Goal: Task Accomplishment & Management: Use online tool/utility

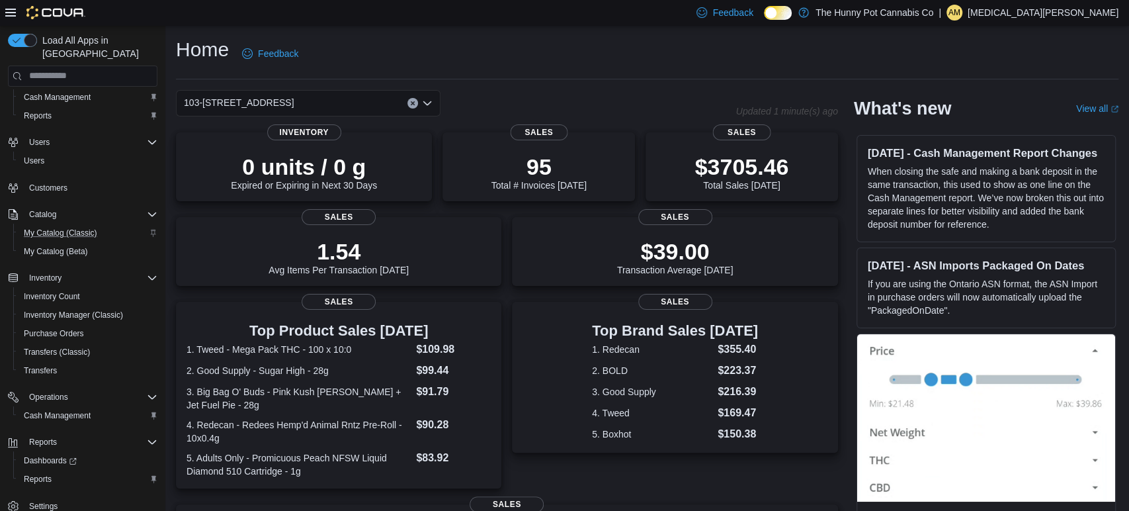
scroll to position [24, 0]
click at [75, 412] on span "Cash Management" at bounding box center [57, 417] width 67 height 11
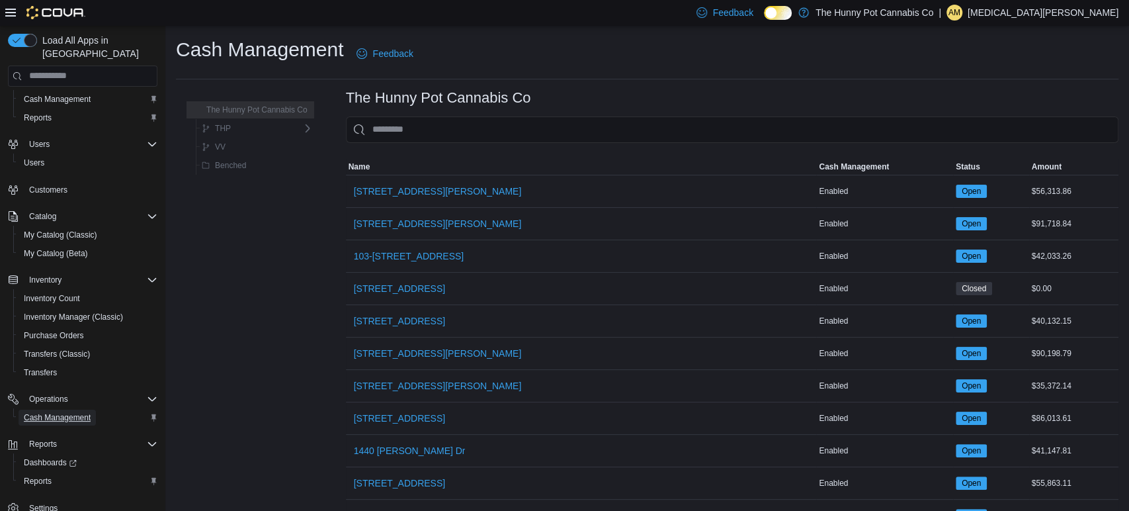
scroll to position [52, 0]
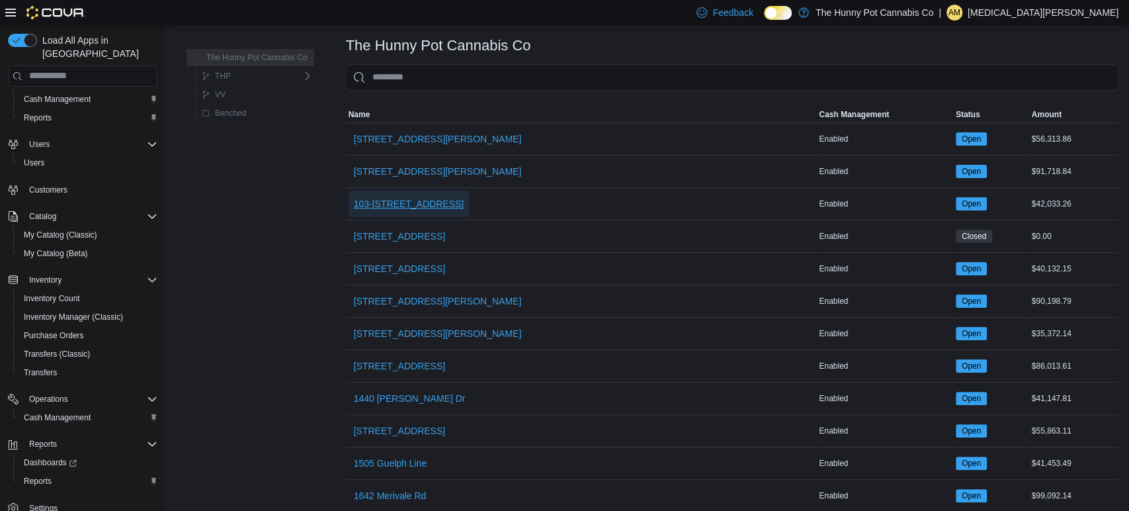
click at [405, 204] on span "103-[STREET_ADDRESS]" at bounding box center [409, 203] width 110 height 13
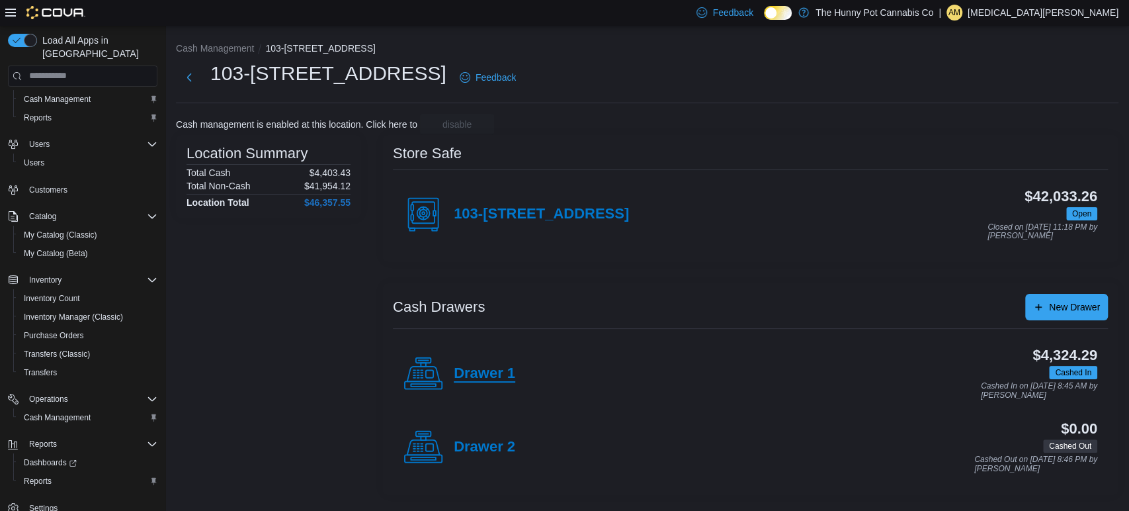
click at [492, 373] on h4 "Drawer 1" at bounding box center [485, 373] width 62 height 17
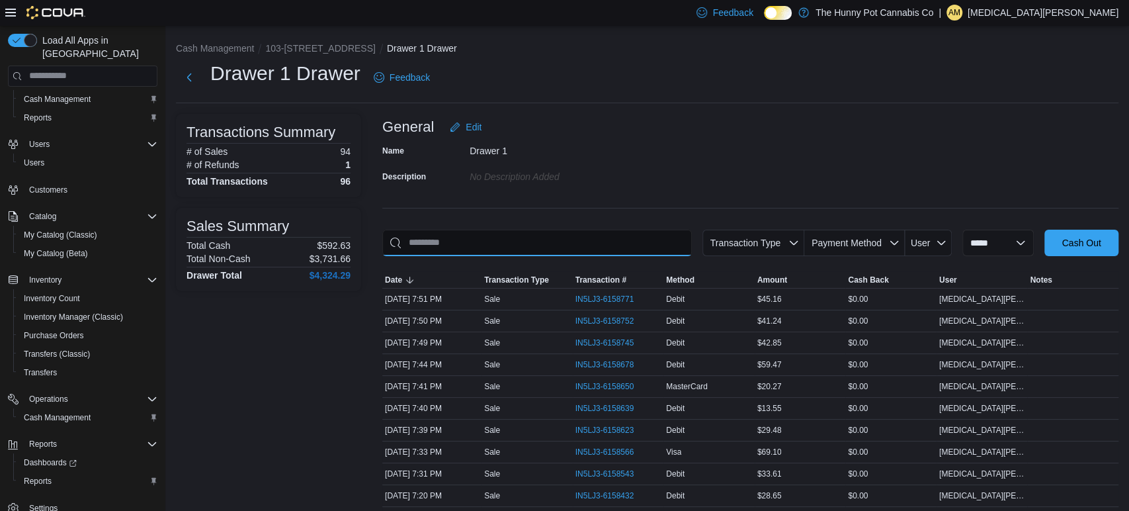
click at [489, 245] on input "This is a search bar. As you type, the results lower in the page will automatic…" at bounding box center [537, 243] width 310 height 26
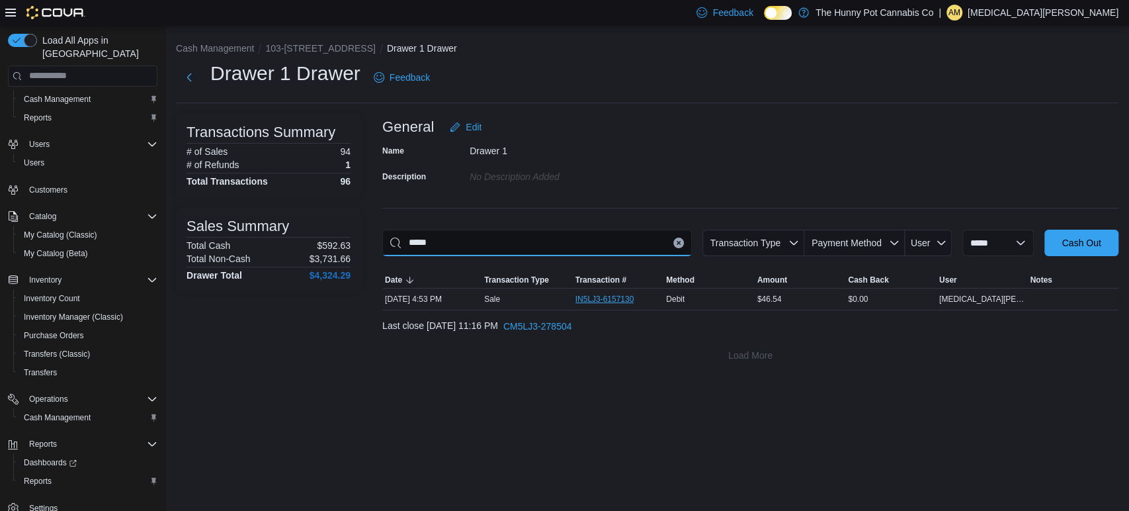
type input "*****"
click at [601, 298] on span "IN5LJ3-6157130" at bounding box center [604, 299] width 59 height 11
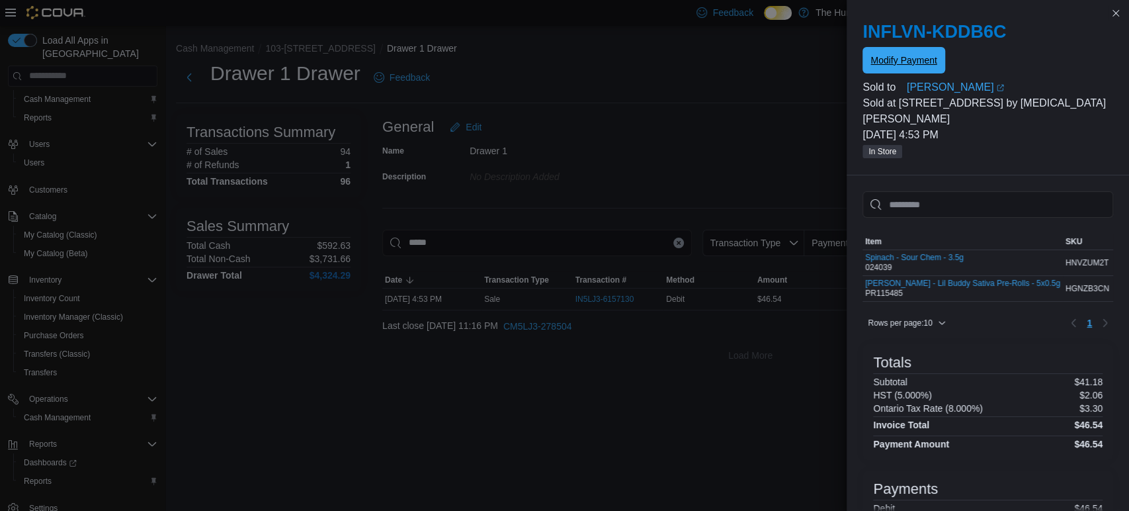
click at [909, 57] on span "Modify Payment" at bounding box center [903, 60] width 66 height 13
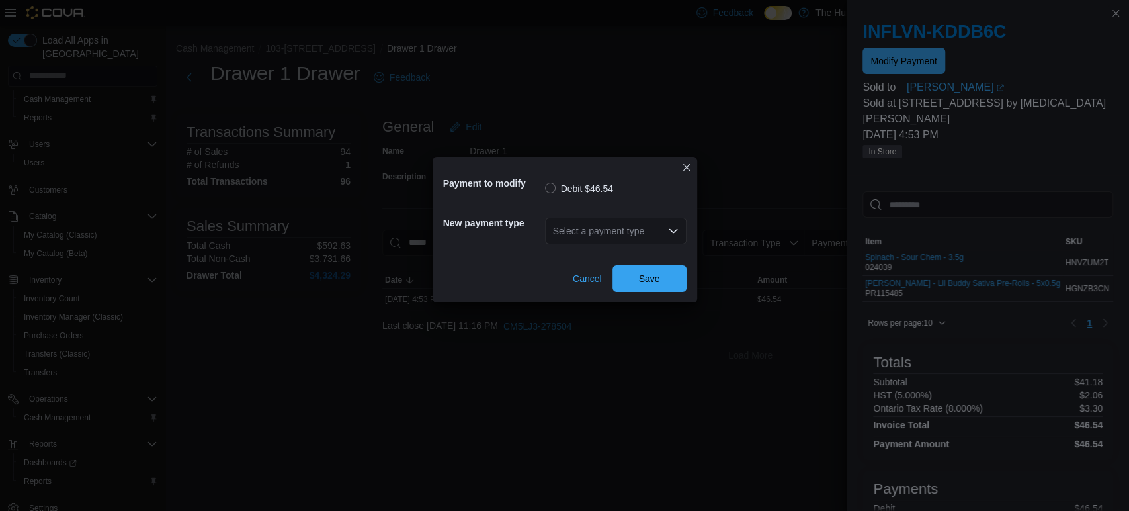
click at [653, 228] on div "Select a payment type" at bounding box center [616, 231] width 142 height 26
type input "****"
click at [569, 259] on span "Visa" at bounding box center [623, 253] width 110 height 13
click at [639, 282] on span "Save" at bounding box center [649, 277] width 21 height 13
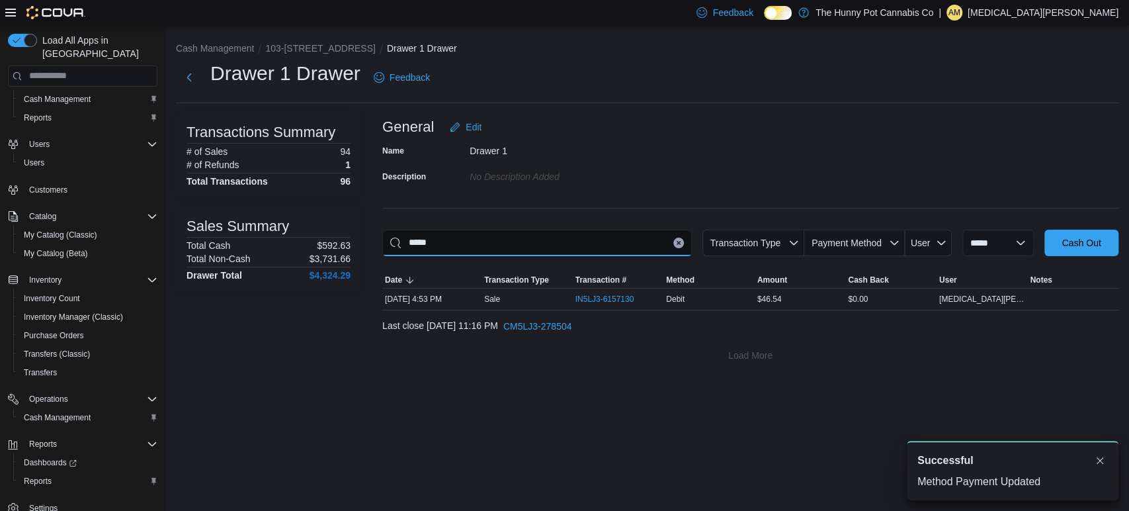
click at [503, 247] on input "*****" at bounding box center [537, 243] width 310 height 26
type input "******"
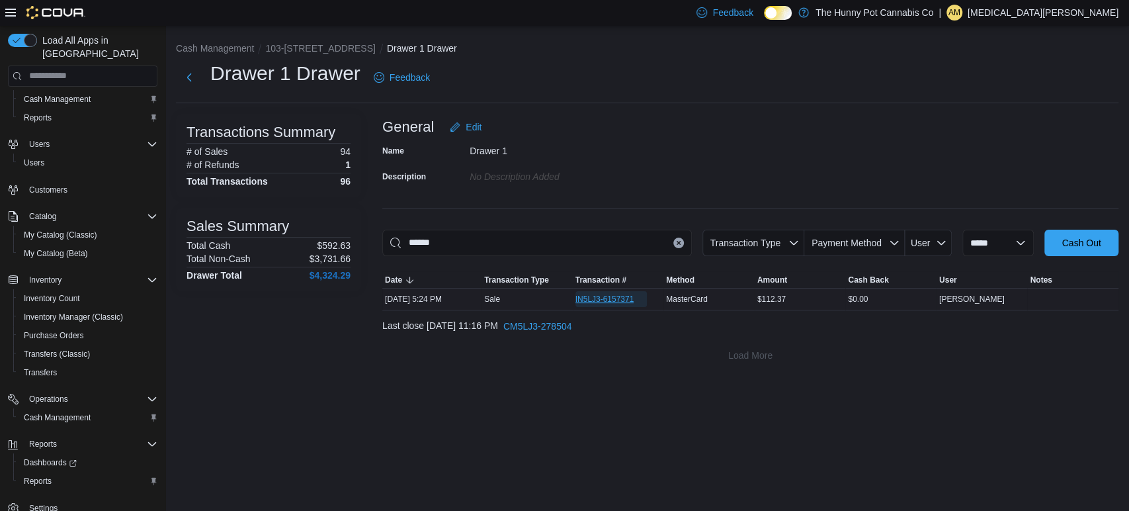
click at [605, 299] on span "IN5LJ3-6157371" at bounding box center [604, 299] width 59 height 11
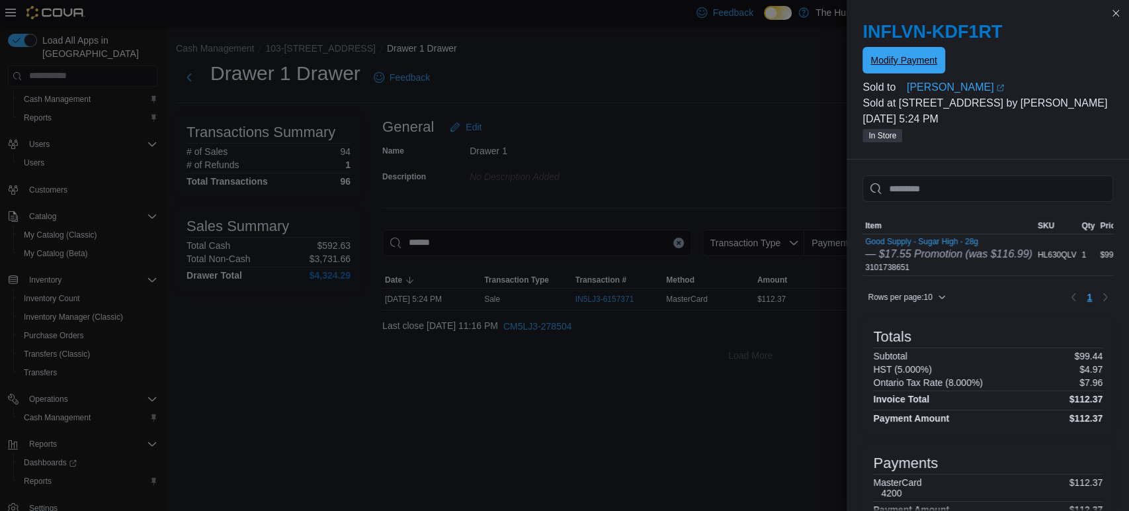
click at [904, 65] on span "Modify Payment" at bounding box center [903, 60] width 66 height 13
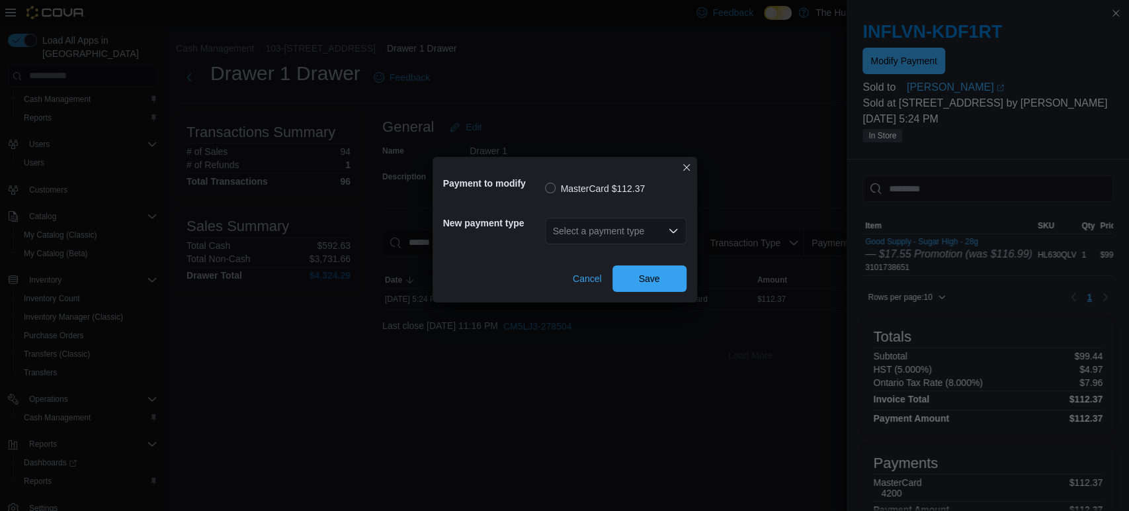
click at [566, 220] on div "Select a payment type" at bounding box center [616, 231] width 142 height 26
type input "*****"
click at [663, 279] on span "Save" at bounding box center [649, 278] width 58 height 26
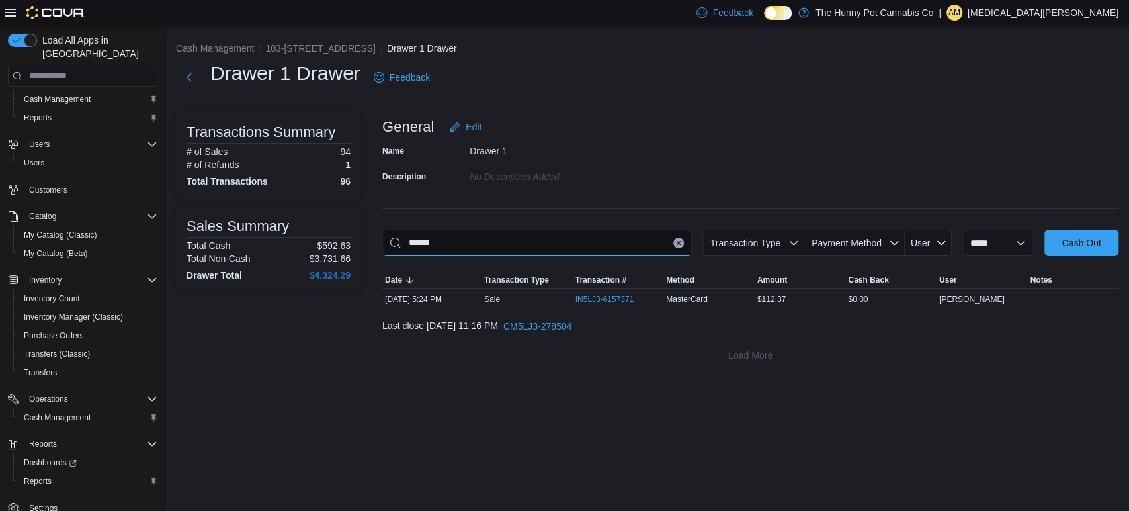
click at [478, 239] on input "******" at bounding box center [537, 243] width 310 height 26
type input "*****"
click at [577, 294] on span "IN5LJ3-6158639" at bounding box center [604, 299] width 59 height 11
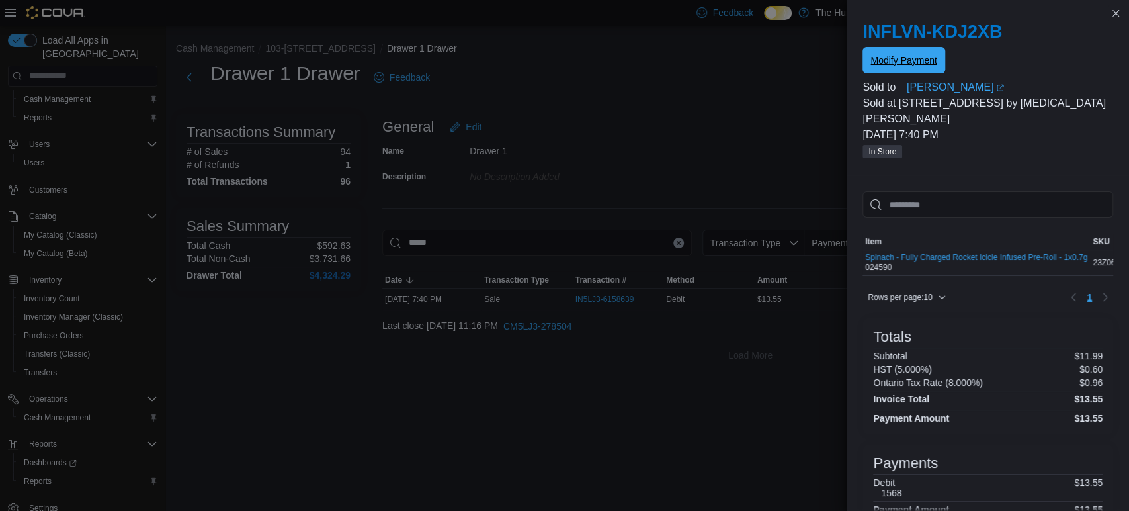
click at [894, 63] on span "Modify Payment" at bounding box center [903, 60] width 66 height 13
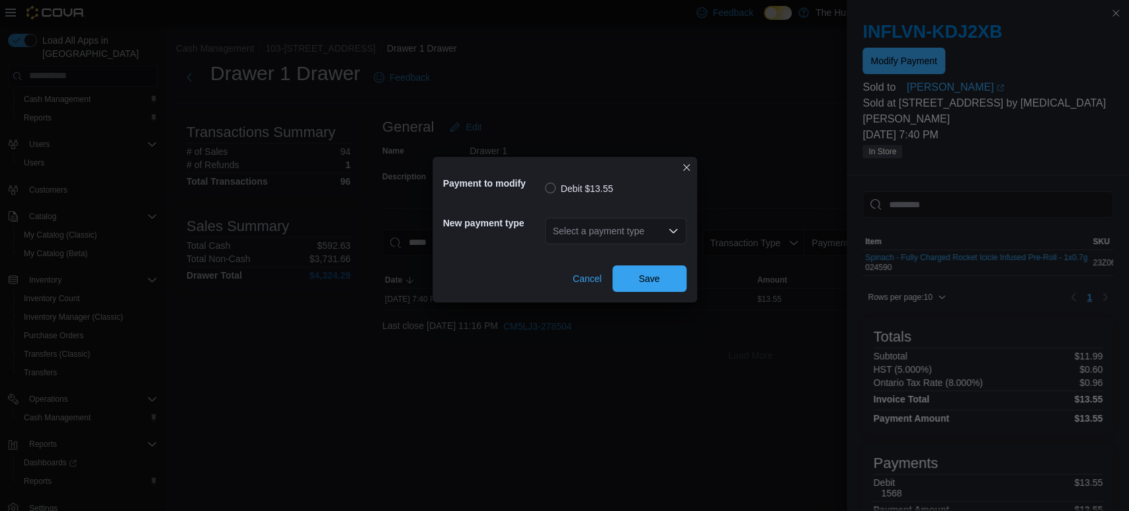
click at [575, 233] on div "Select a payment type" at bounding box center [616, 231] width 142 height 26
type input "****"
click at [570, 253] on span "Visa" at bounding box center [623, 253] width 110 height 13
click at [685, 310] on div "Payment to modify Debit $13.55 New payment type Visa Combo box. Selected. Visa.…" at bounding box center [564, 255] width 1129 height 511
click at [653, 275] on span "Save" at bounding box center [649, 277] width 21 height 13
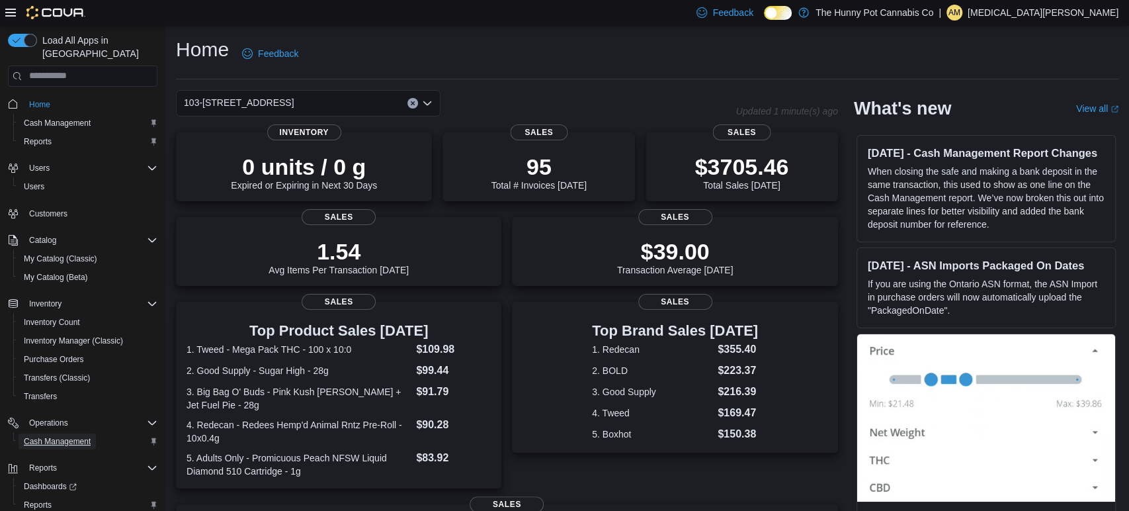
click at [38, 436] on span "Cash Management" at bounding box center [57, 441] width 67 height 11
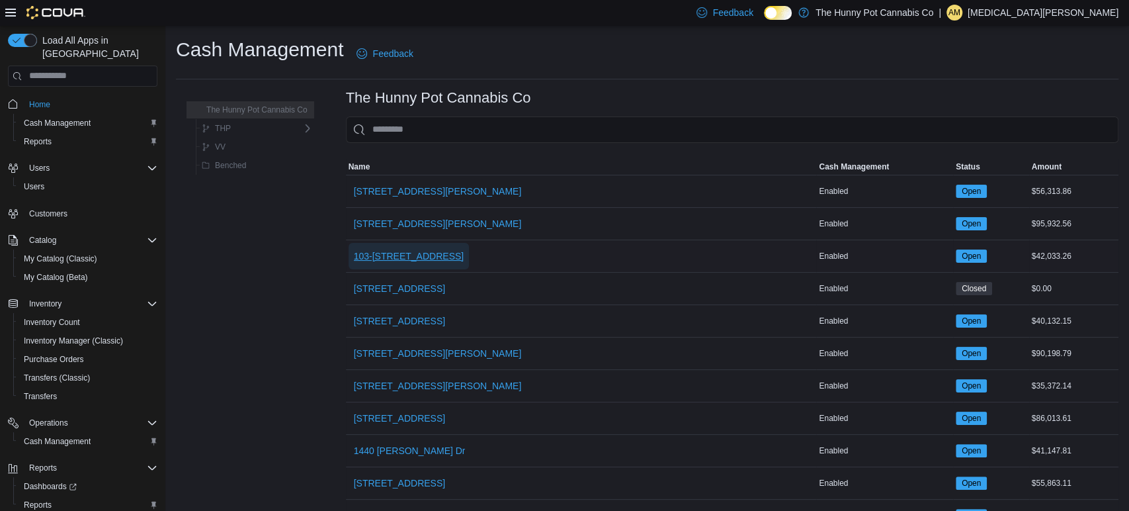
click at [408, 251] on span "103-[STREET_ADDRESS]" at bounding box center [409, 255] width 110 height 13
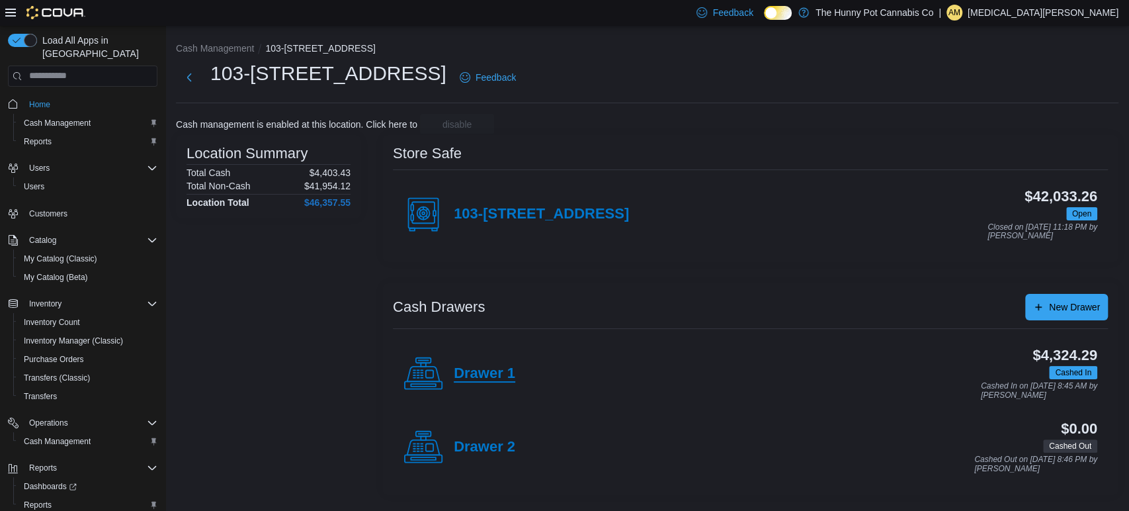
click at [472, 375] on h4 "Drawer 1" at bounding box center [485, 373] width 62 height 17
click at [501, 228] on div "103-[STREET_ADDRESS]" at bounding box center [516, 214] width 226 height 40
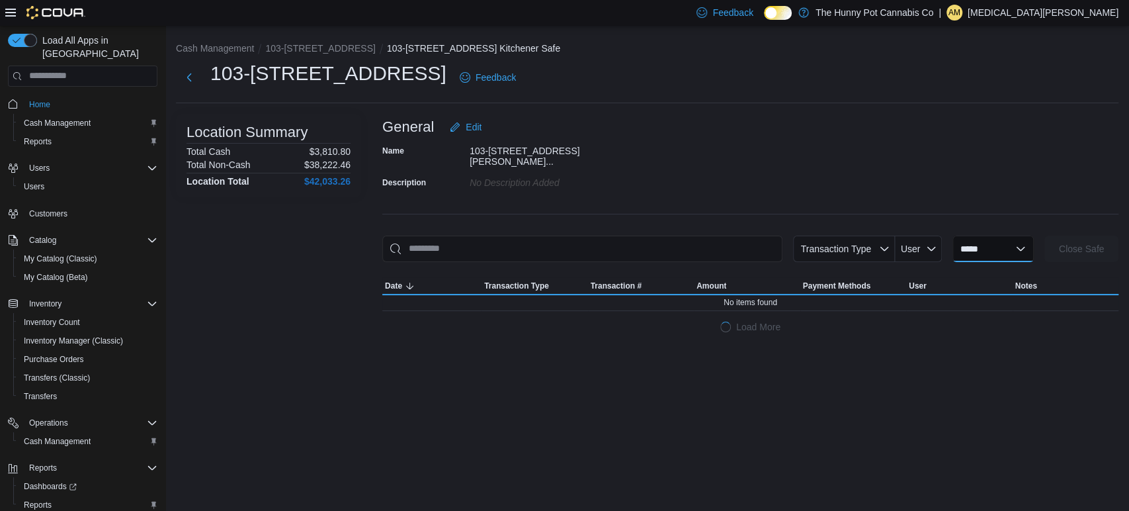
click at [966, 243] on select "**********" at bounding box center [992, 248] width 81 height 26
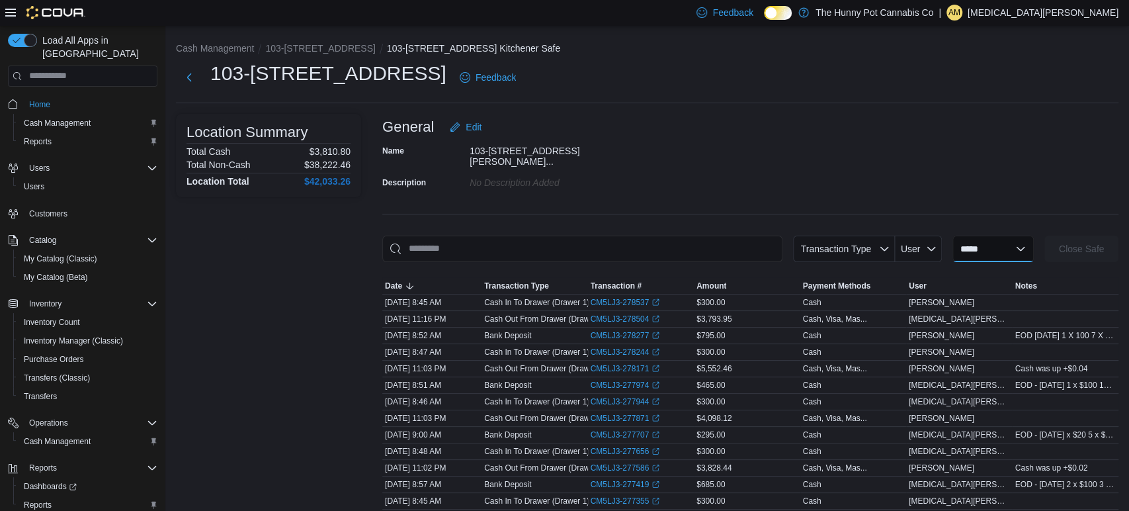
select select "**********"
click at [952, 235] on select "**********" at bounding box center [992, 248] width 81 height 26
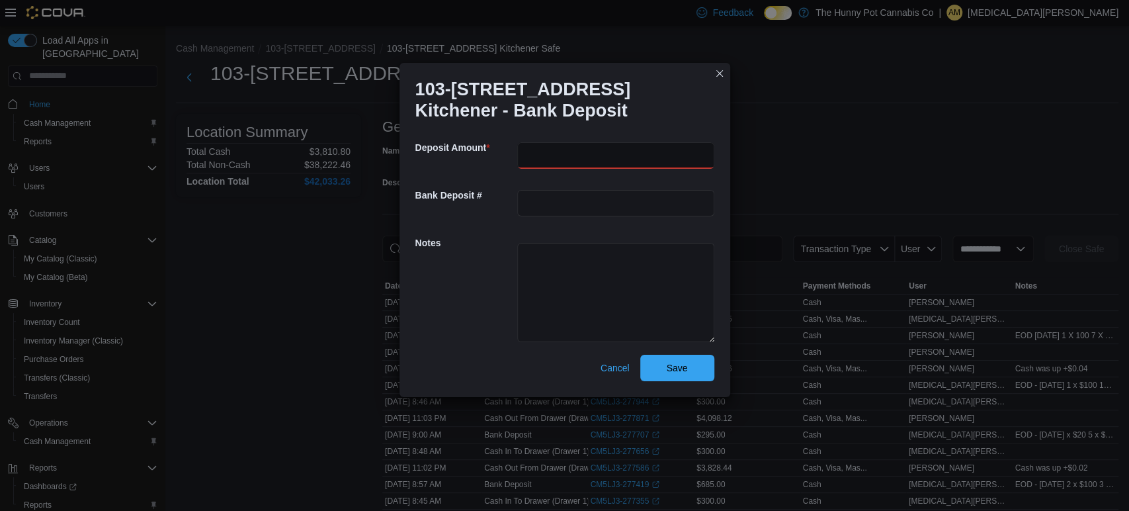
click at [534, 148] on input "number" at bounding box center [615, 155] width 197 height 26
type input "***"
type textarea "**********"
click at [701, 369] on span "Save" at bounding box center [677, 367] width 58 height 26
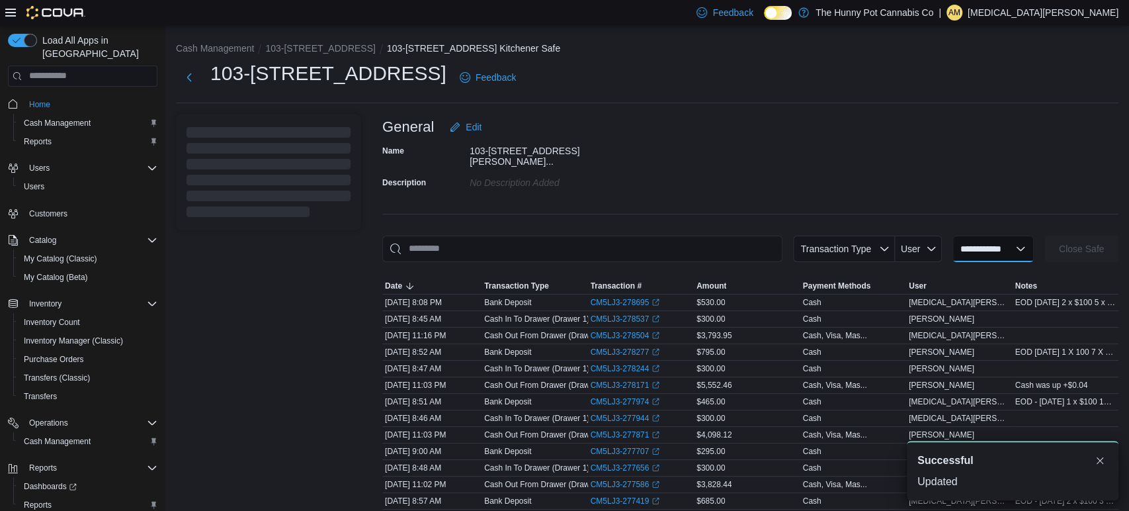
select select
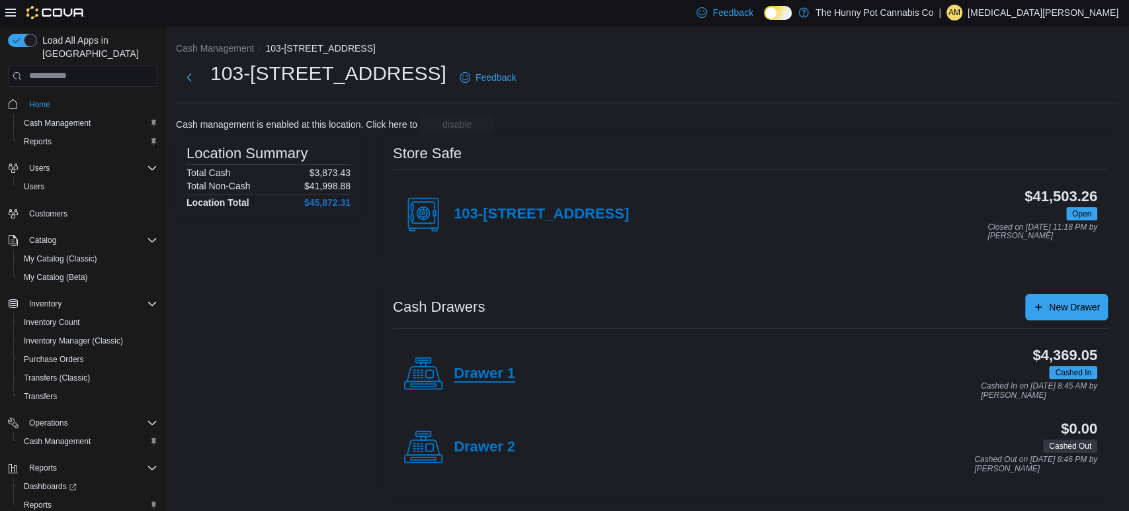
click at [489, 377] on h4 "Drawer 1" at bounding box center [485, 373] width 62 height 17
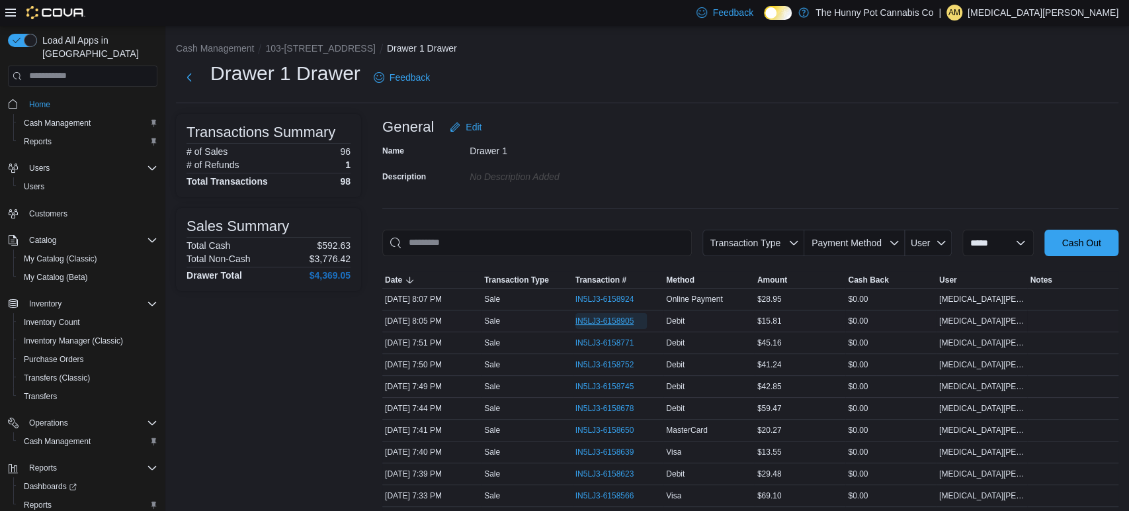
click at [614, 321] on span "IN5LJ3-6158905" at bounding box center [604, 320] width 59 height 11
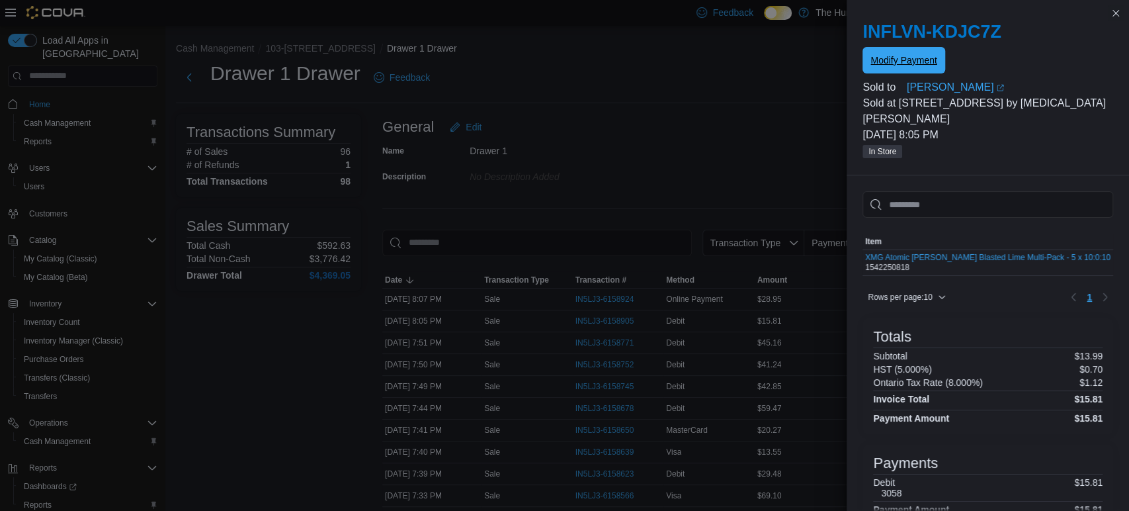
click at [918, 56] on span "Modify Payment" at bounding box center [903, 60] width 66 height 13
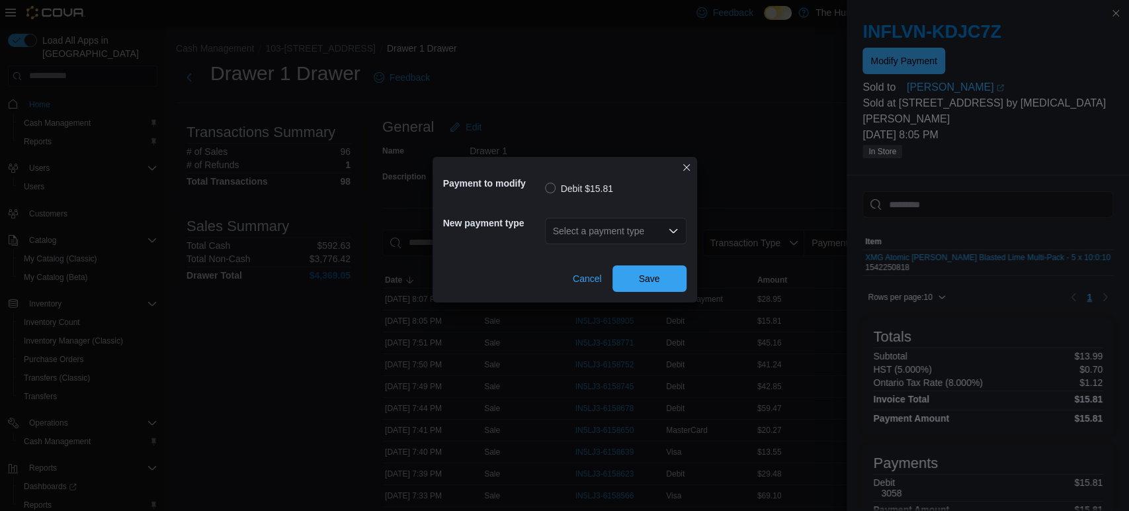
click at [648, 237] on div "Select a payment type" at bounding box center [616, 231] width 142 height 26
type input "****"
click at [562, 259] on span "Visa" at bounding box center [615, 253] width 126 height 13
click at [626, 278] on span "Save" at bounding box center [649, 278] width 58 height 26
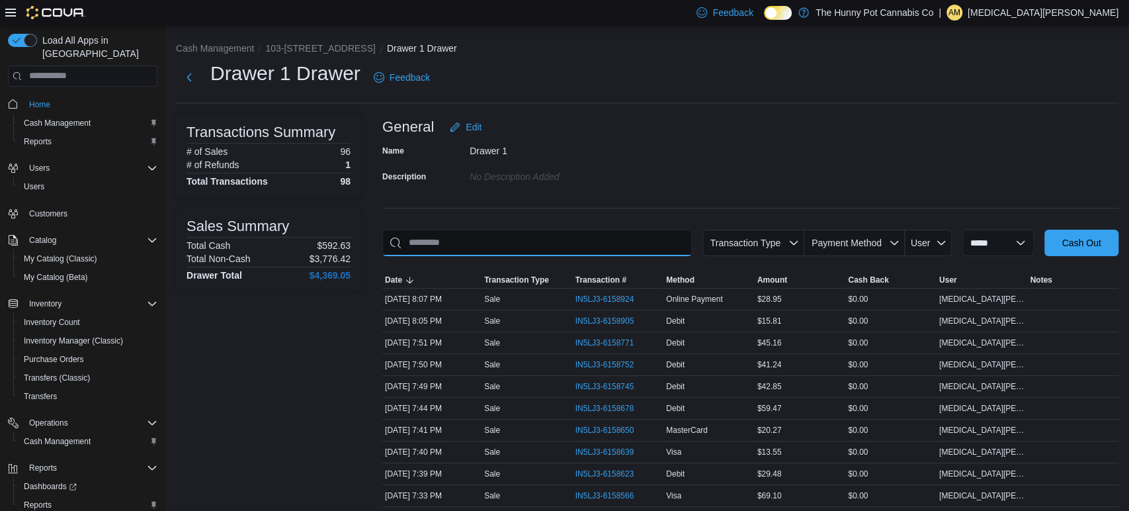
click at [440, 247] on input "This is a search bar. As you type, the results lower in the page will automatic…" at bounding box center [537, 243] width 310 height 26
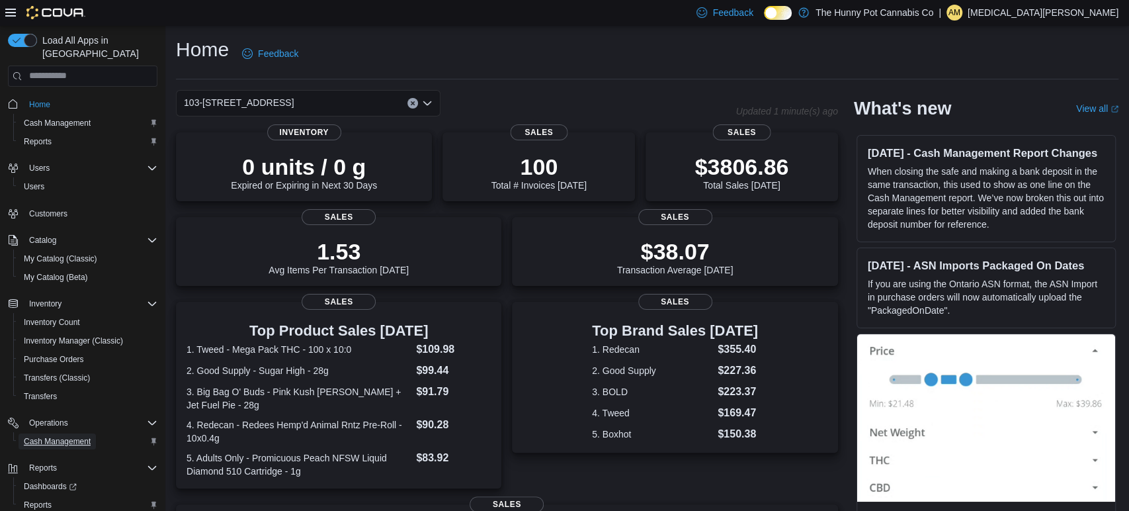
click at [52, 433] on span "Cash Management" at bounding box center [57, 441] width 67 height 16
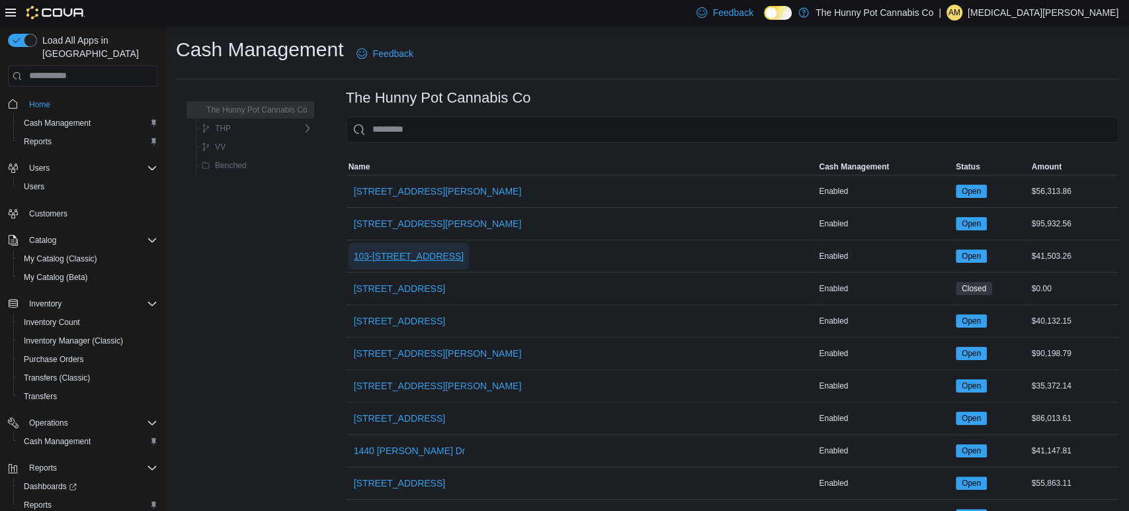
click at [396, 257] on span "103-[STREET_ADDRESS]" at bounding box center [409, 255] width 110 height 13
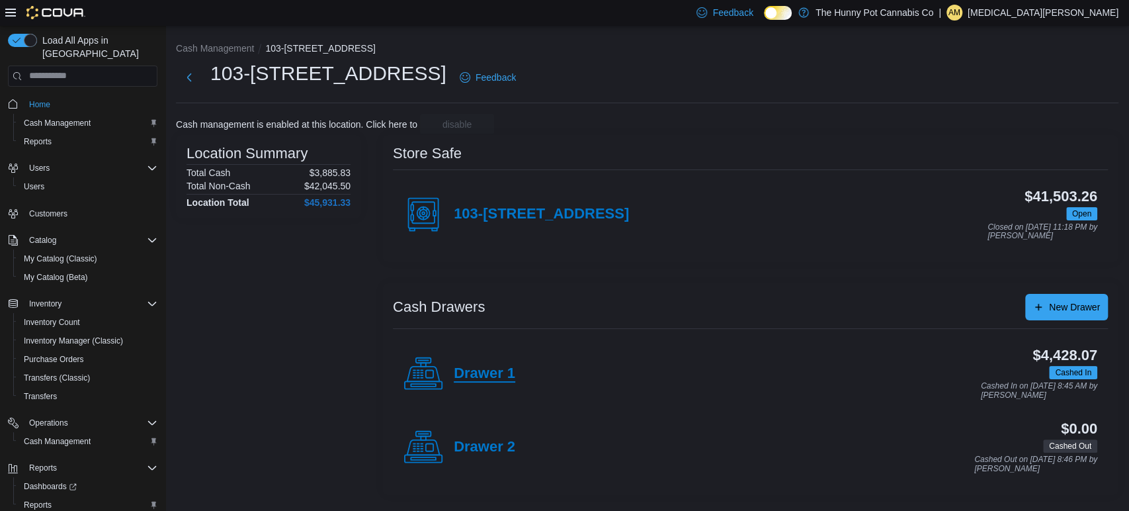
click at [480, 370] on h4 "Drawer 1" at bounding box center [485, 373] width 62 height 17
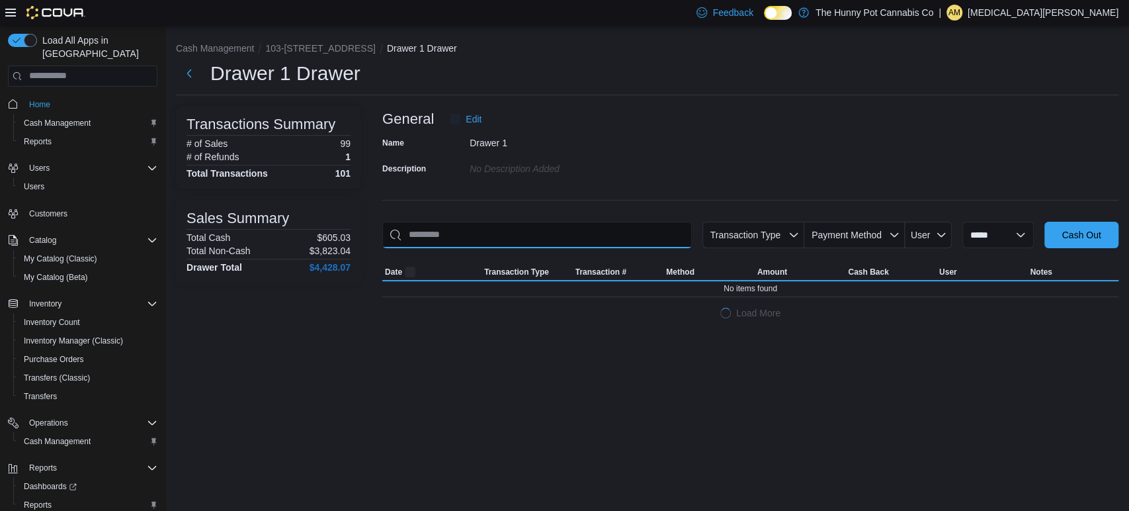
click at [423, 225] on input "This is a search bar. As you type, the results lower in the page will automatic…" at bounding box center [537, 235] width 310 height 26
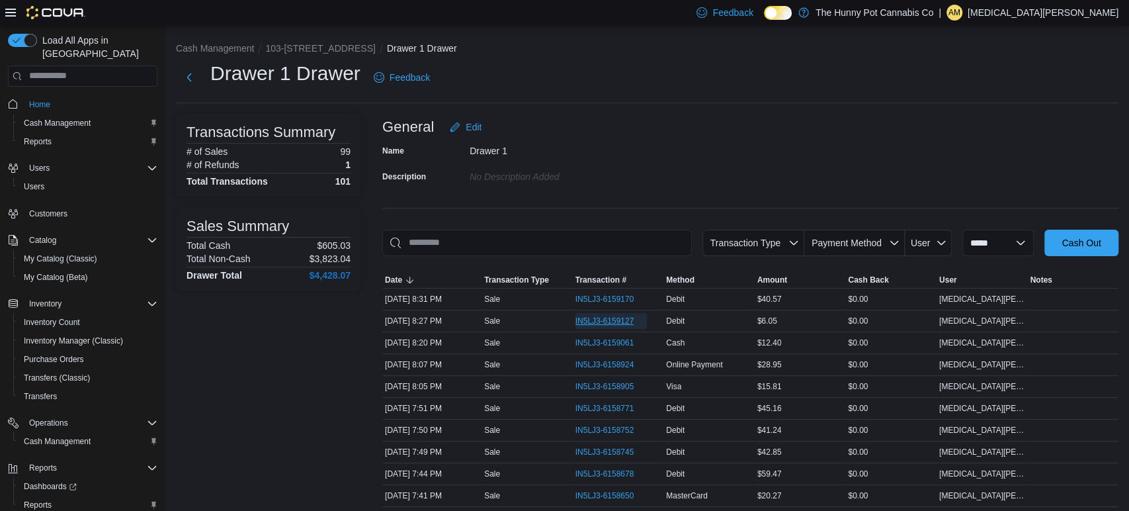
click at [595, 318] on span "IN5LJ3-6159127" at bounding box center [604, 320] width 59 height 11
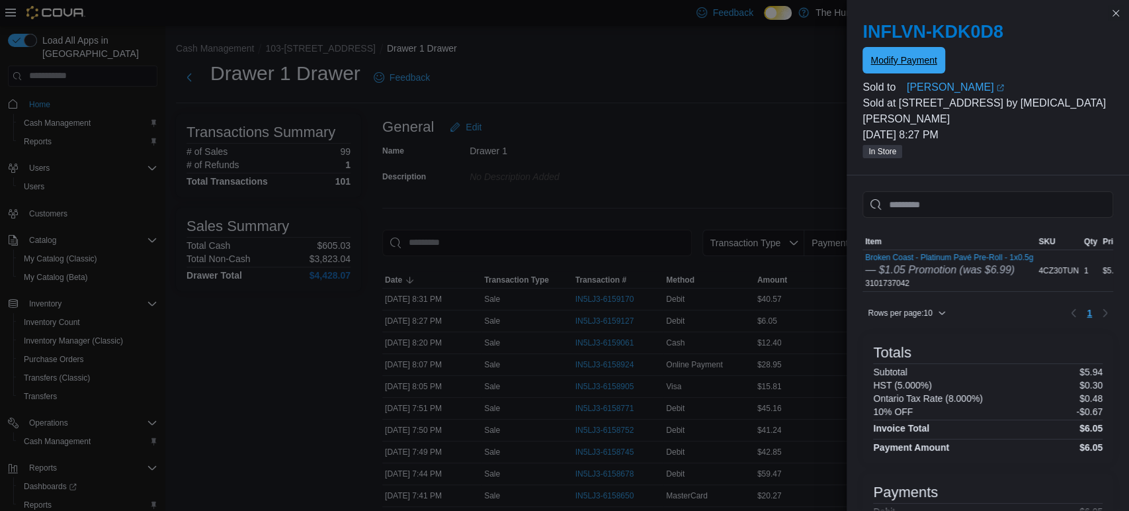
click at [911, 55] on span "Modify Payment" at bounding box center [903, 60] width 66 height 13
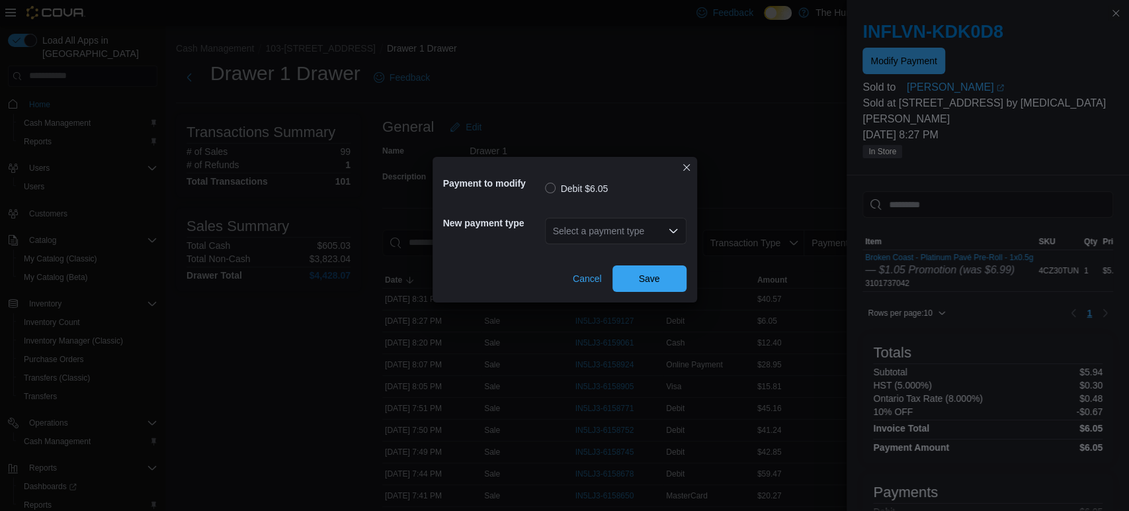
click at [633, 225] on div "Select a payment type" at bounding box center [616, 231] width 142 height 26
type input "****"
click at [579, 253] on span "Visa" at bounding box center [623, 253] width 110 height 13
click at [655, 284] on span "Save" at bounding box center [649, 277] width 21 height 13
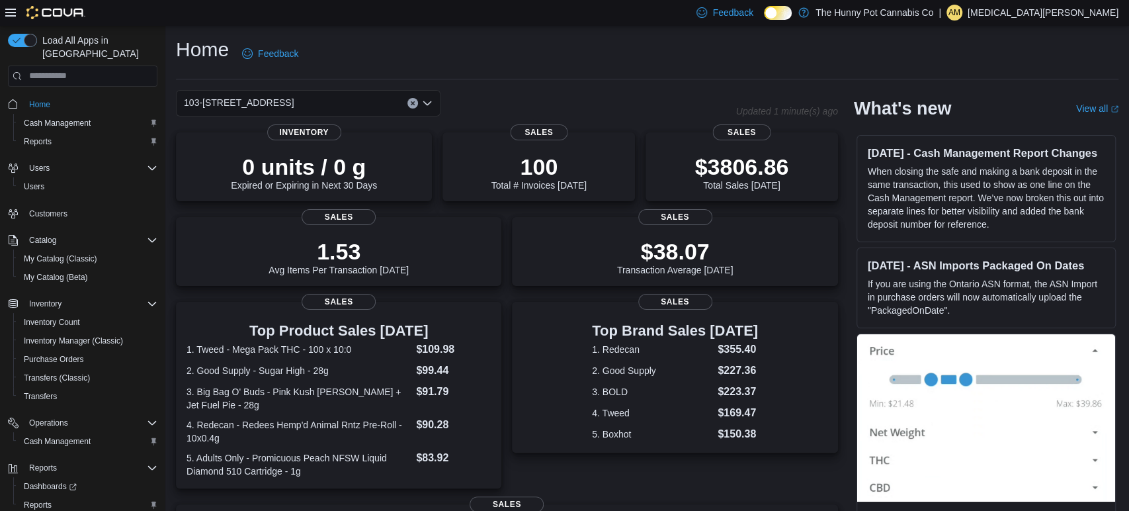
scroll to position [274, 0]
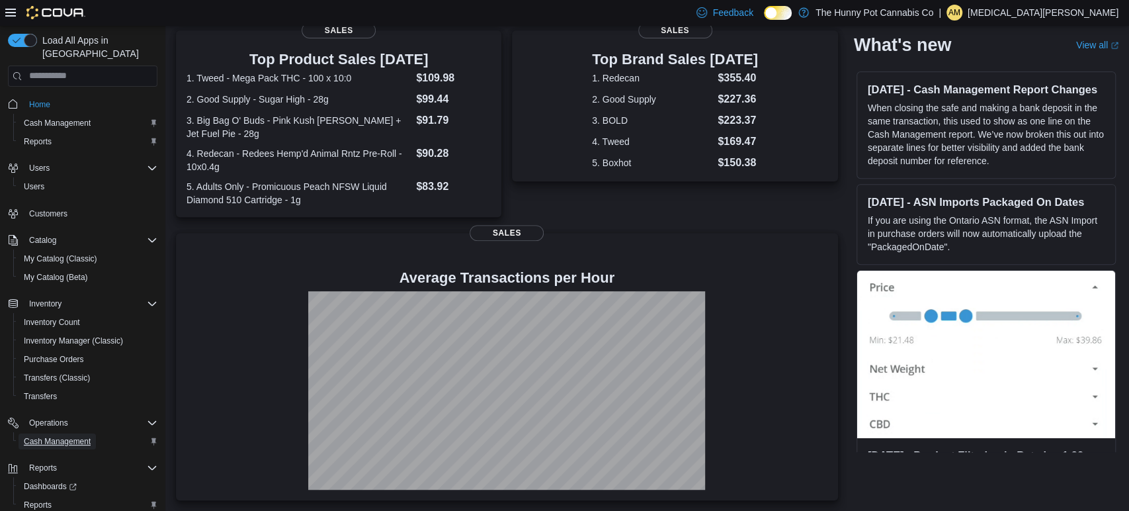
click at [30, 436] on span "Cash Management" at bounding box center [57, 441] width 67 height 11
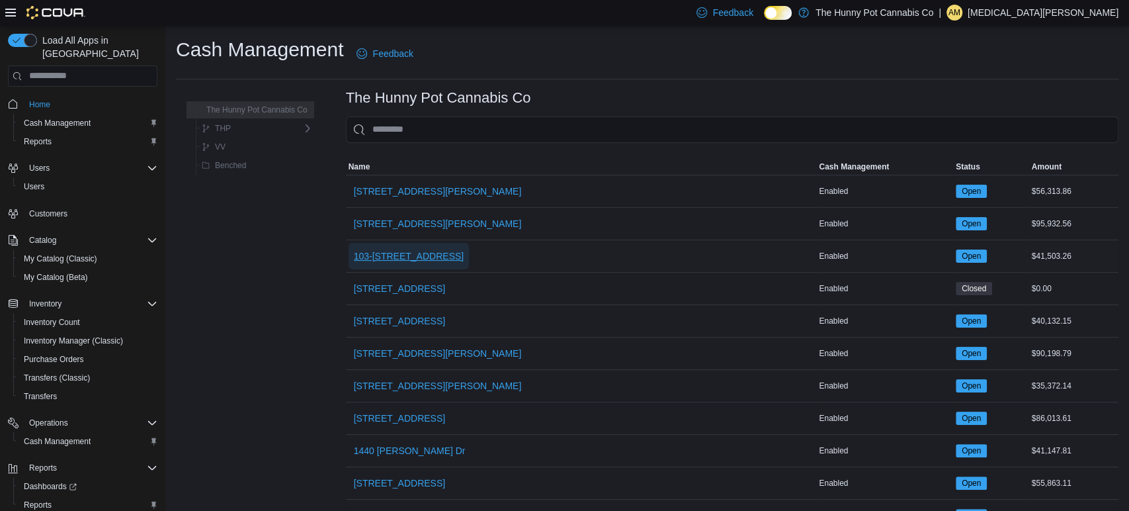
click at [387, 249] on span "103-[STREET_ADDRESS]" at bounding box center [409, 255] width 110 height 13
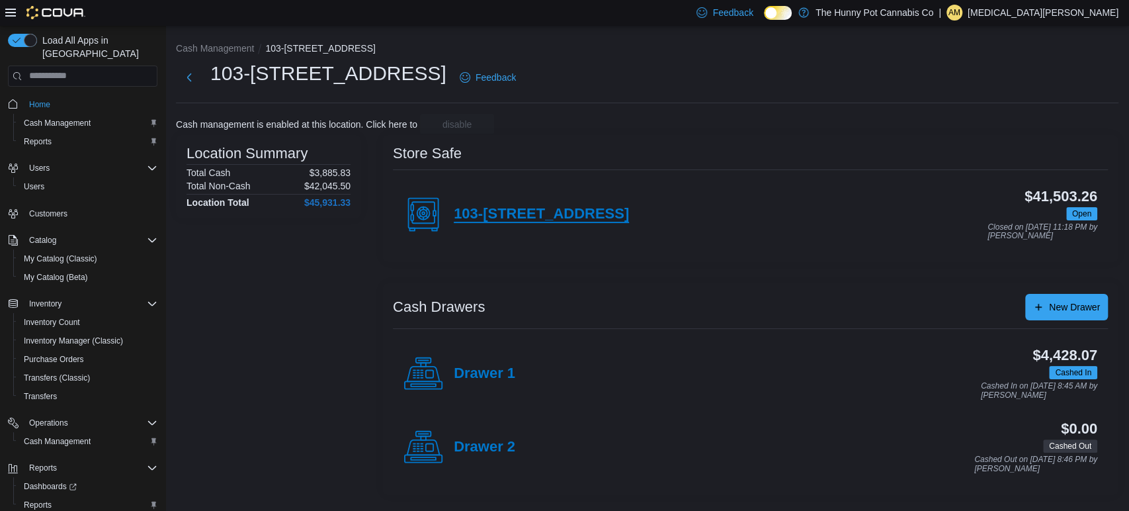
click at [579, 206] on h4 "103-[STREET_ADDRESS]" at bounding box center [541, 214] width 175 height 17
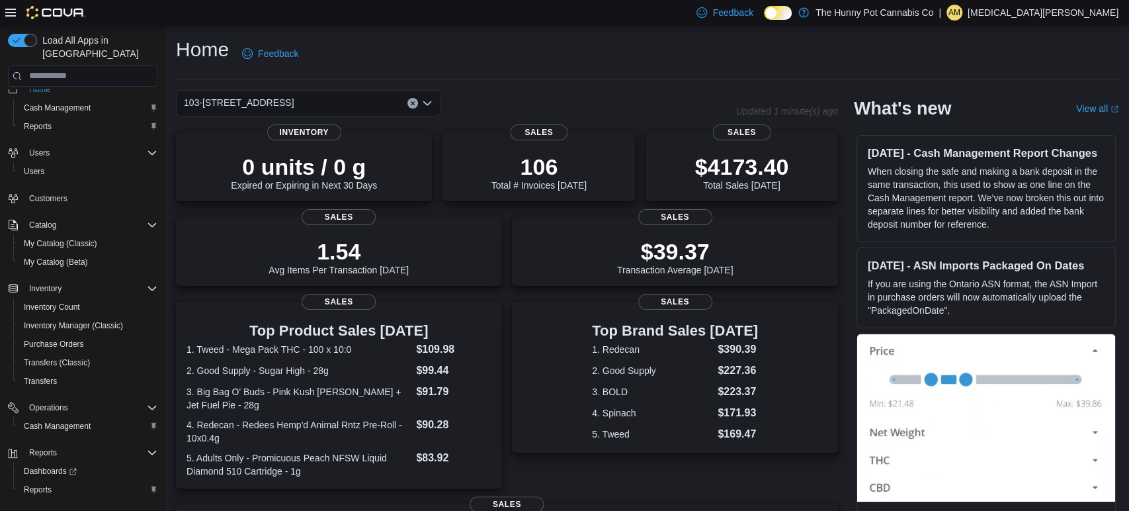
scroll to position [30, 0]
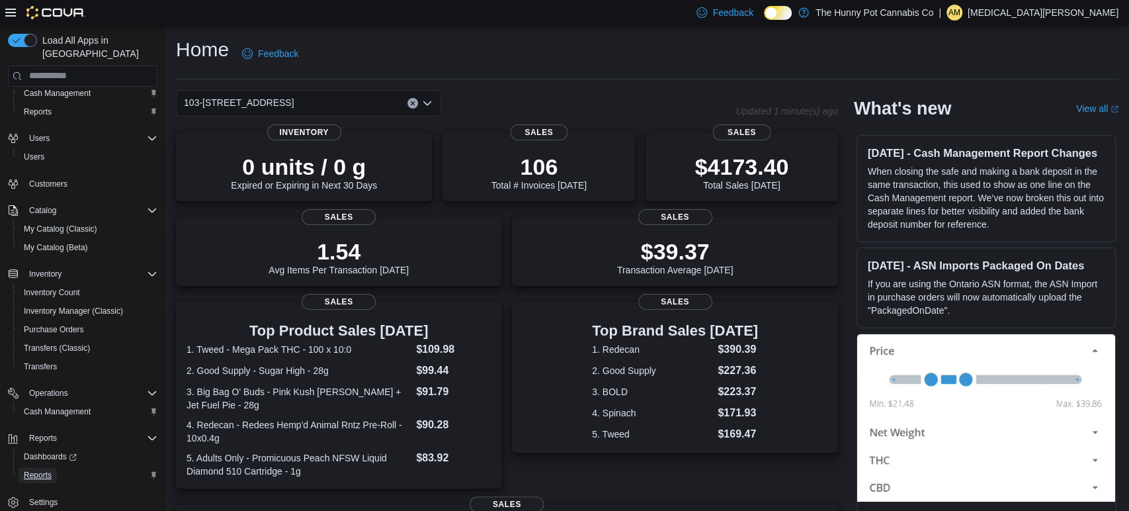
click at [21, 467] on link "Reports" at bounding box center [38, 475] width 38 height 16
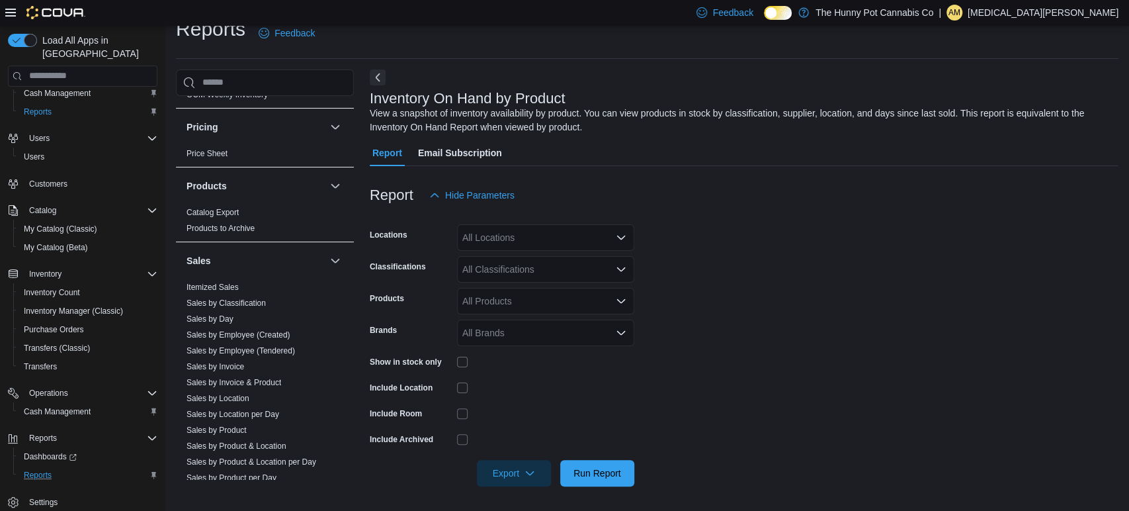
scroll to position [678, 0]
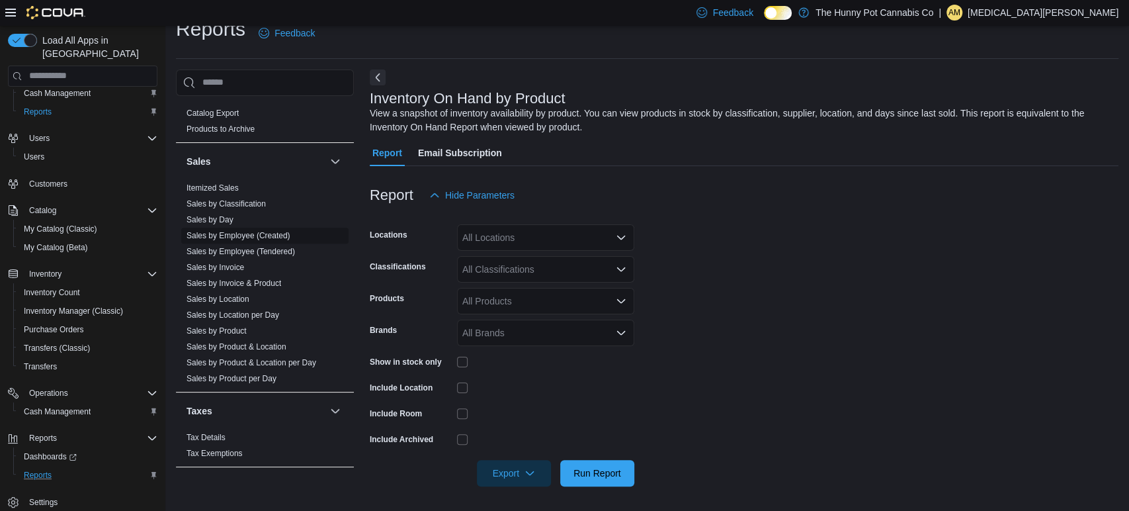
click at [238, 239] on span "Sales by Employee (Created)" at bounding box center [264, 236] width 167 height 16
click at [228, 236] on link "Sales by Employee (Created)" at bounding box center [239, 235] width 104 height 9
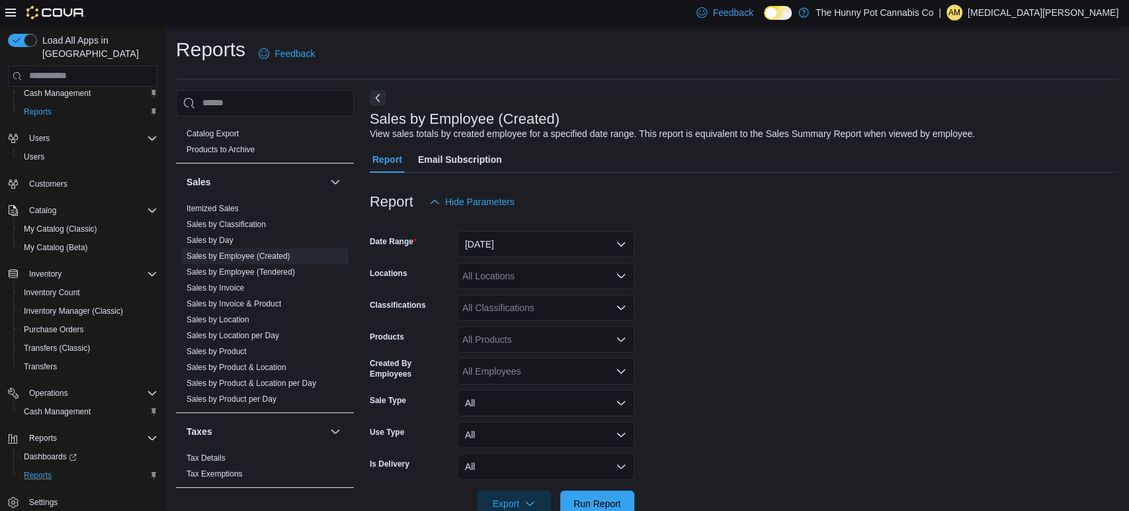
scroll to position [30, 0]
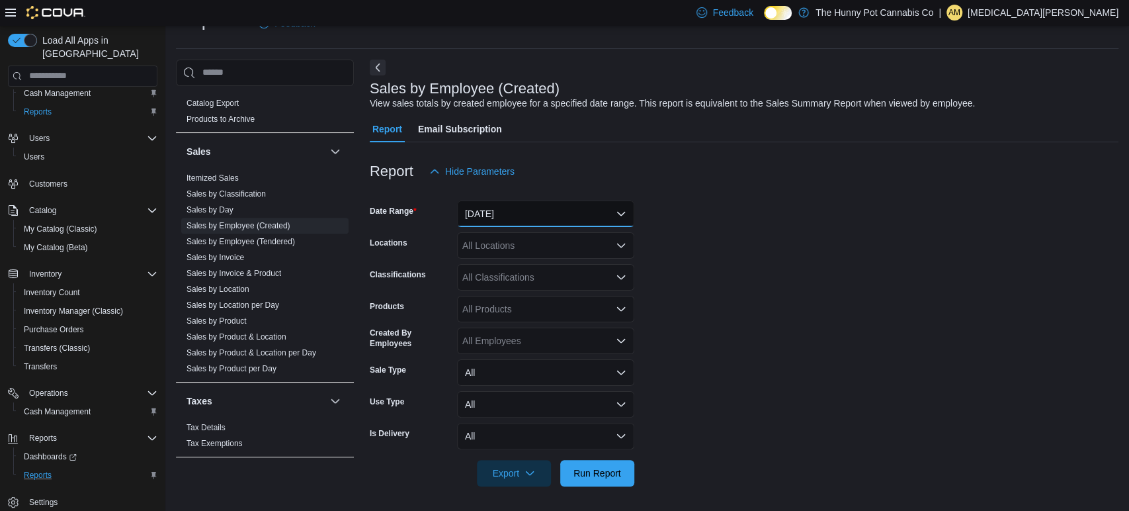
click at [501, 206] on button "[DATE]" at bounding box center [545, 213] width 177 height 26
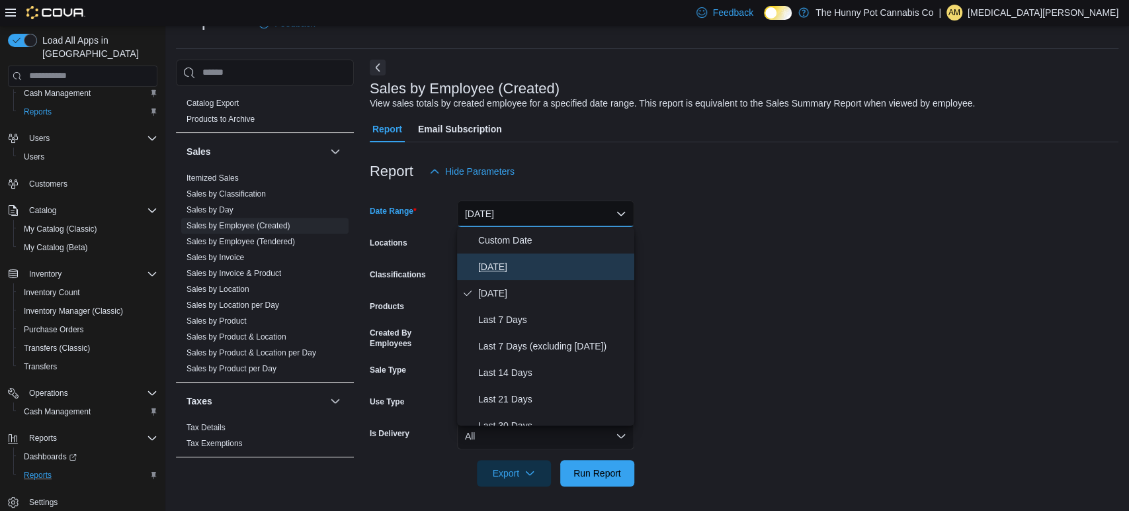
click at [485, 271] on span "[DATE]" at bounding box center [553, 267] width 151 height 16
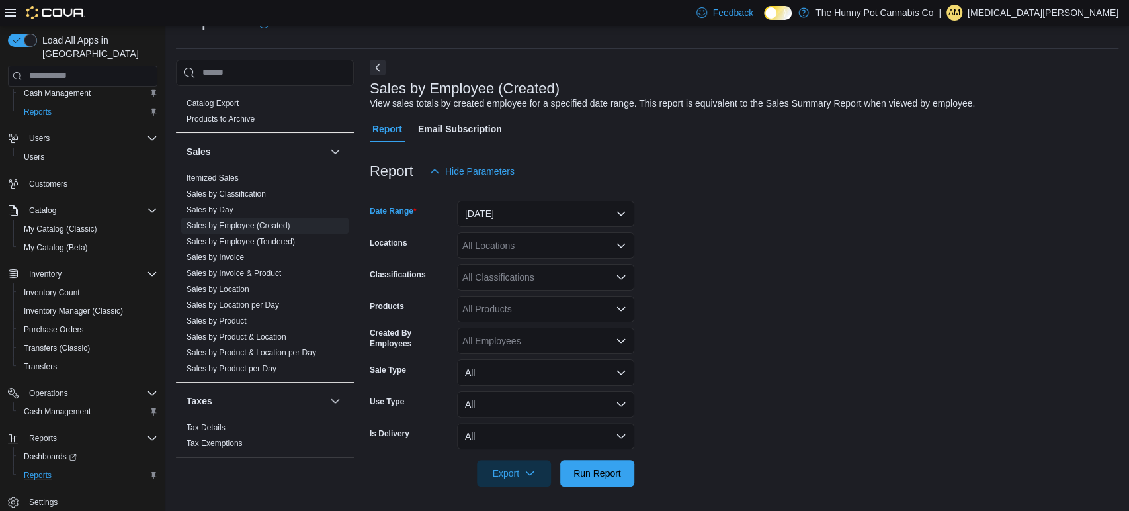
click at [476, 247] on div "All Locations" at bounding box center [545, 245] width 177 height 26
type input "***"
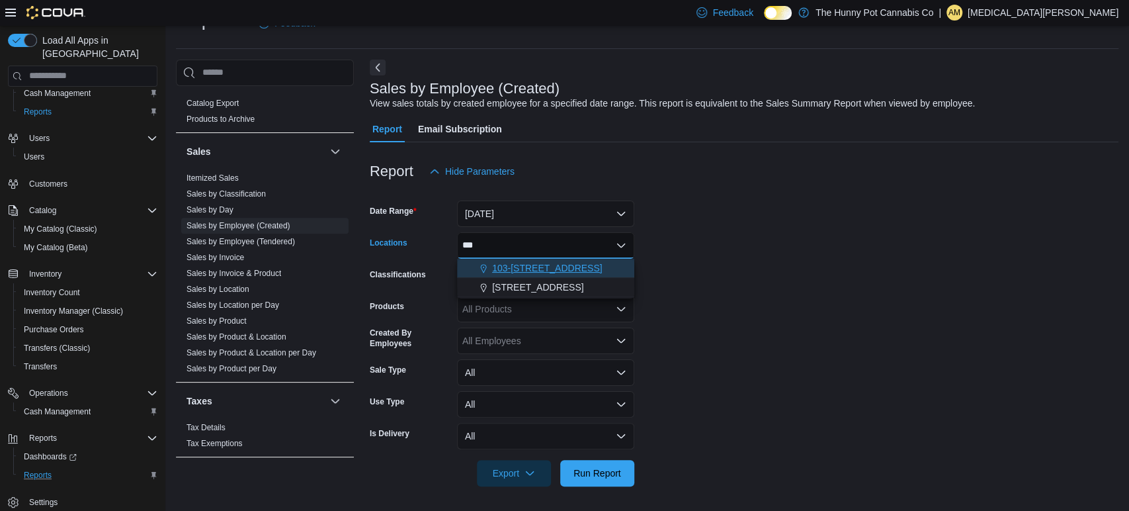
click at [503, 261] on span "103-[STREET_ADDRESS]" at bounding box center [547, 267] width 110 height 13
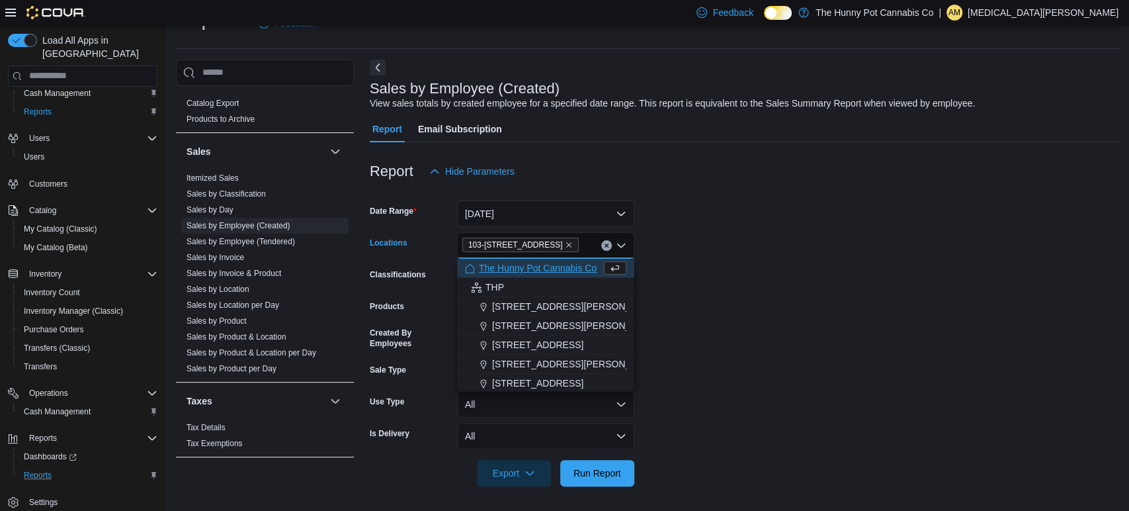
click at [668, 325] on form "Date Range [DATE] Locations [STREET_ADDRESS] Selected. 103-[STREET_ADDRESS].. P…" at bounding box center [744, 336] width 749 height 302
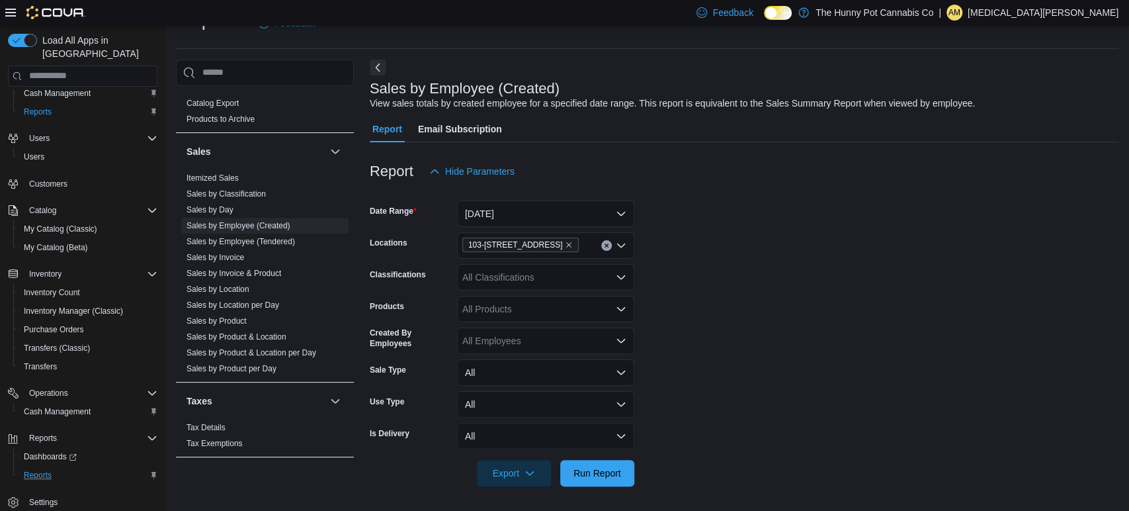
scroll to position [32, 0]
click at [587, 473] on span "Run Report" at bounding box center [597, 470] width 48 height 13
click at [806, 332] on form "Date Range [DATE] Locations [STREET_ADDRESS] Classifications All Classification…" at bounding box center [744, 334] width 749 height 302
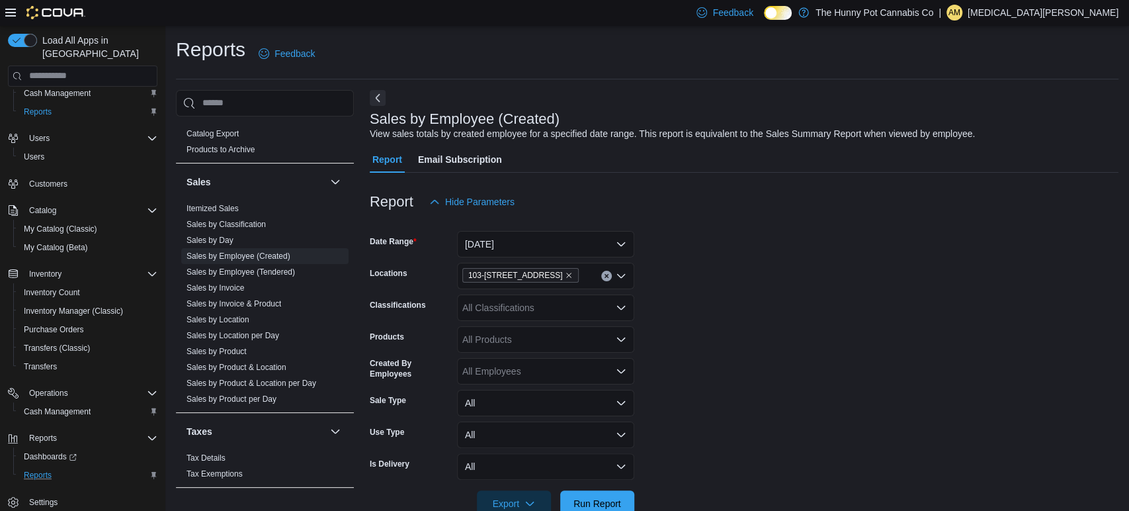
click at [709, 347] on form "Date Range [DATE] Locations [STREET_ADDRESS] Classifications All Classification…" at bounding box center [744, 366] width 749 height 302
click at [944, 394] on form "Date Range [DATE] Locations [STREET_ADDRESS] Classifications All Classification…" at bounding box center [744, 366] width 749 height 302
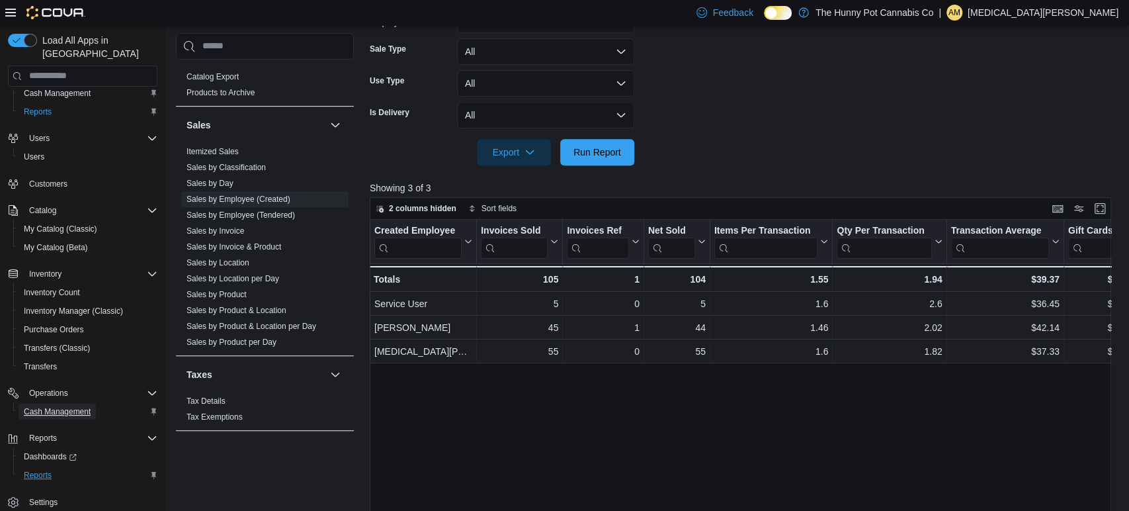
click at [64, 403] on span "Cash Management" at bounding box center [57, 411] width 67 height 16
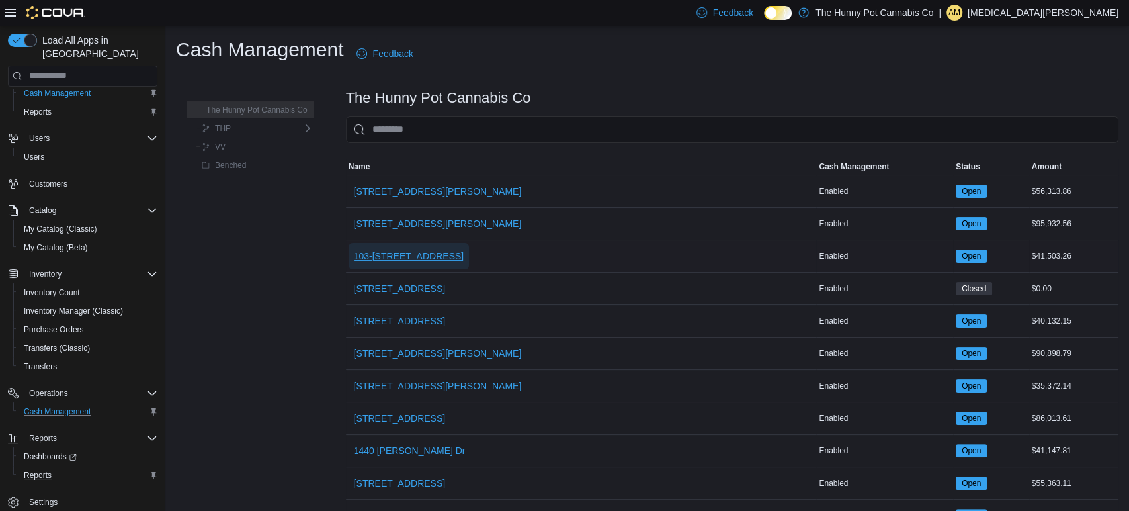
click at [410, 255] on span "103-[STREET_ADDRESS]" at bounding box center [409, 255] width 110 height 13
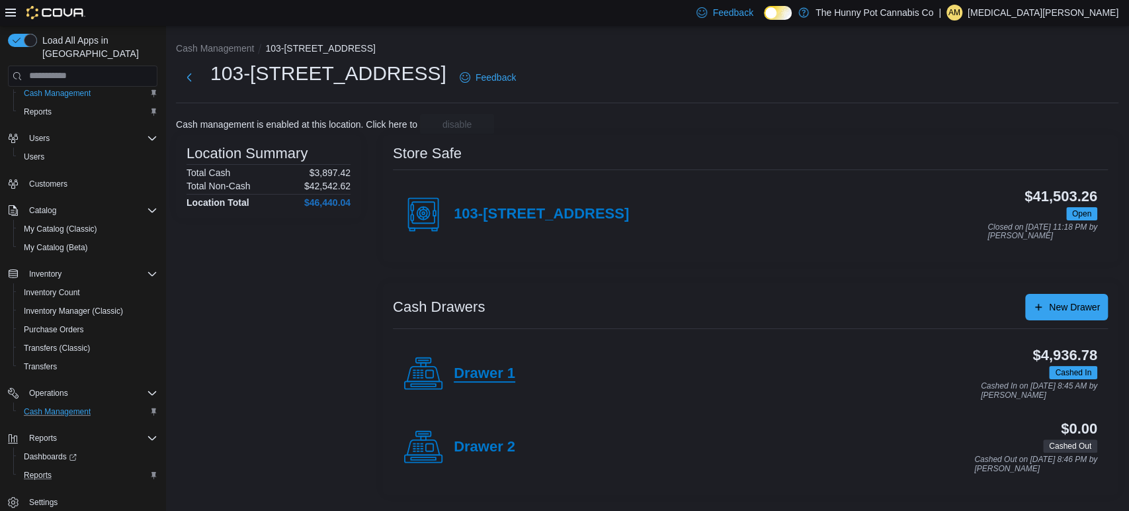
click at [476, 376] on h4 "Drawer 1" at bounding box center [485, 373] width 62 height 17
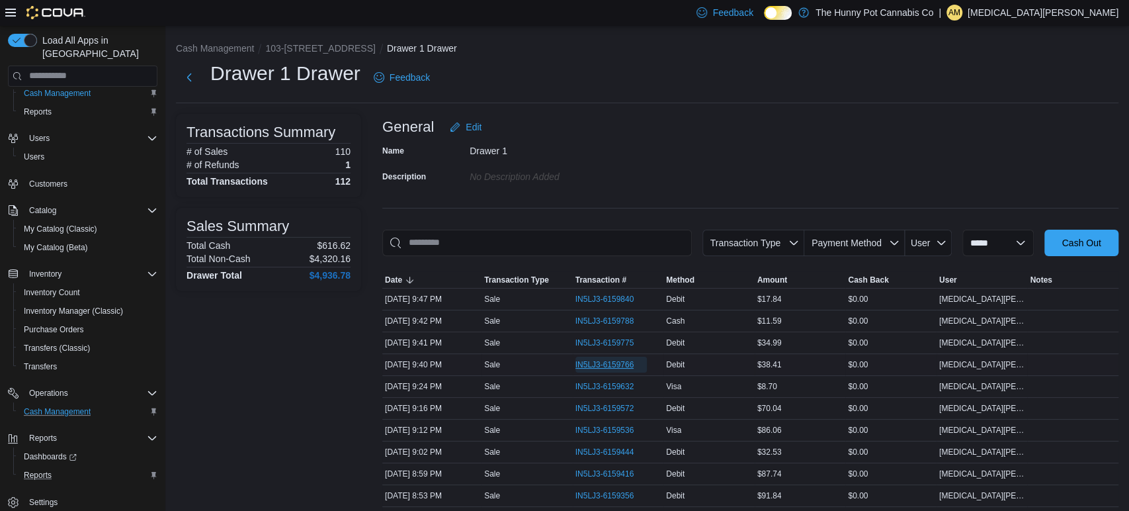
click at [586, 362] on span "IN5LJ3-6159766" at bounding box center [604, 364] width 59 height 11
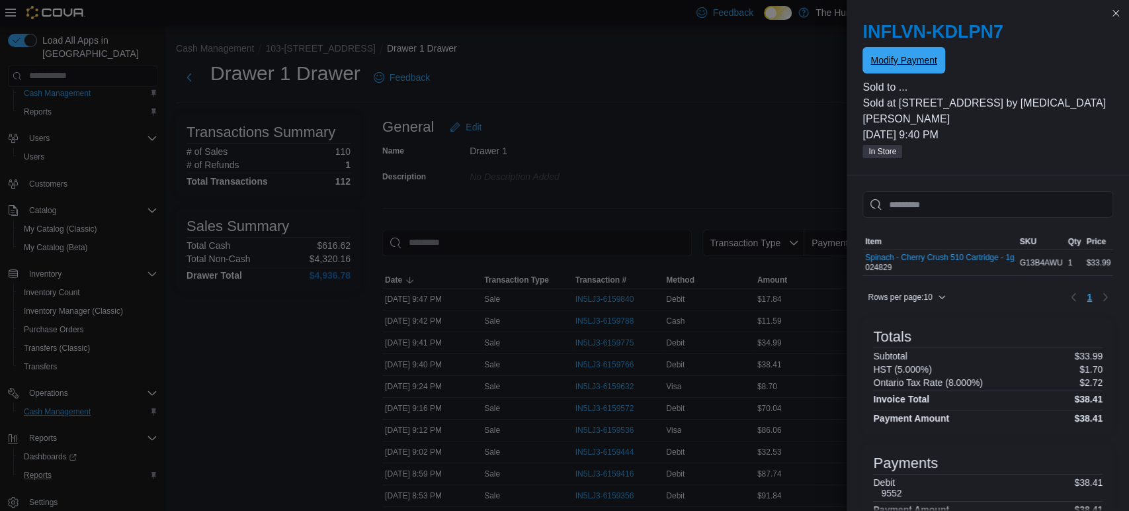
click at [921, 61] on span "Modify Payment" at bounding box center [903, 60] width 66 height 13
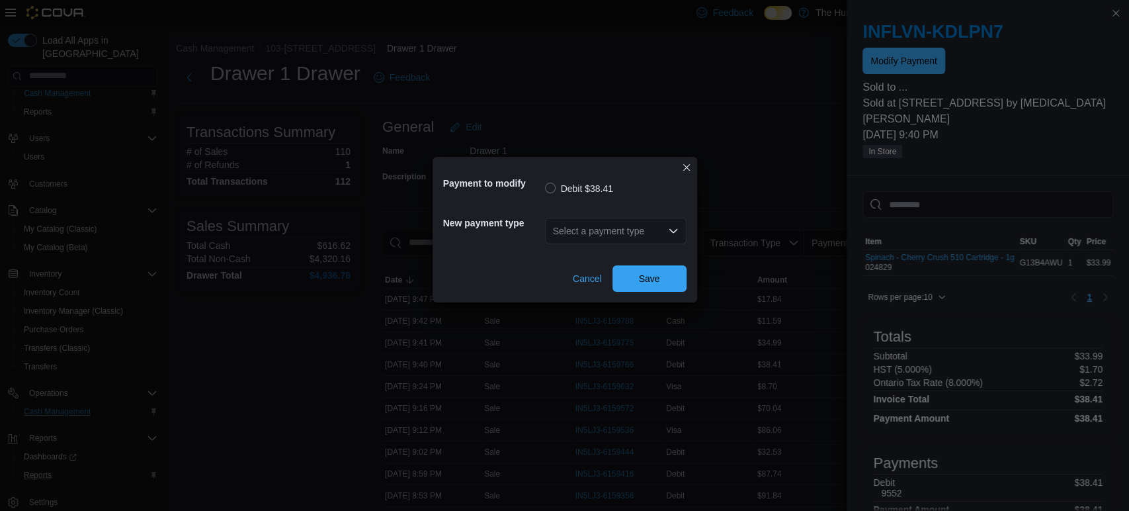
click at [585, 220] on div "Select a payment type" at bounding box center [616, 231] width 142 height 26
type input "****"
click at [571, 248] on span "Visa" at bounding box center [623, 253] width 110 height 13
click at [638, 268] on span "Save" at bounding box center [649, 278] width 58 height 26
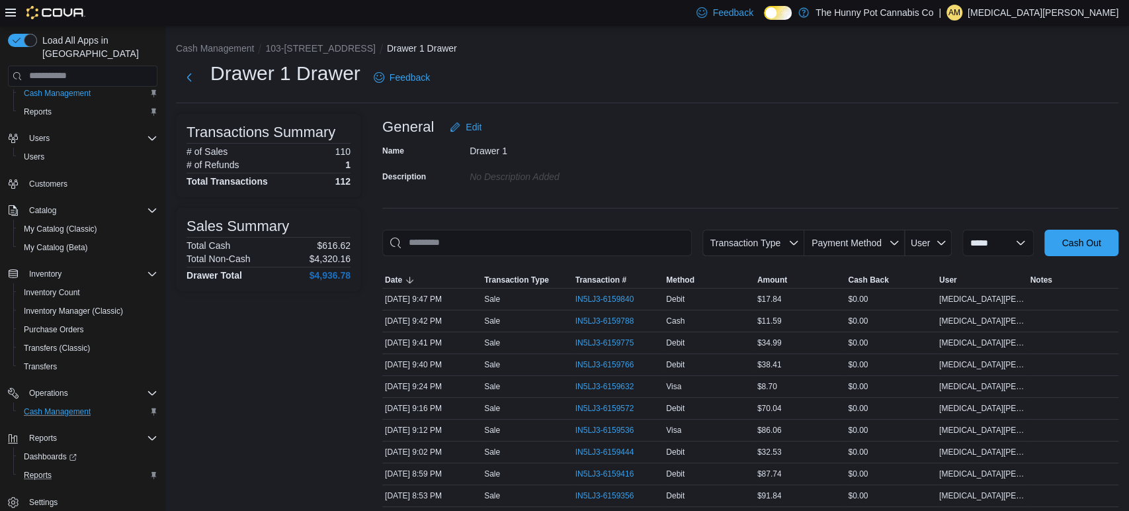
click at [42, 470] on span "Reports" at bounding box center [38, 475] width 28 height 11
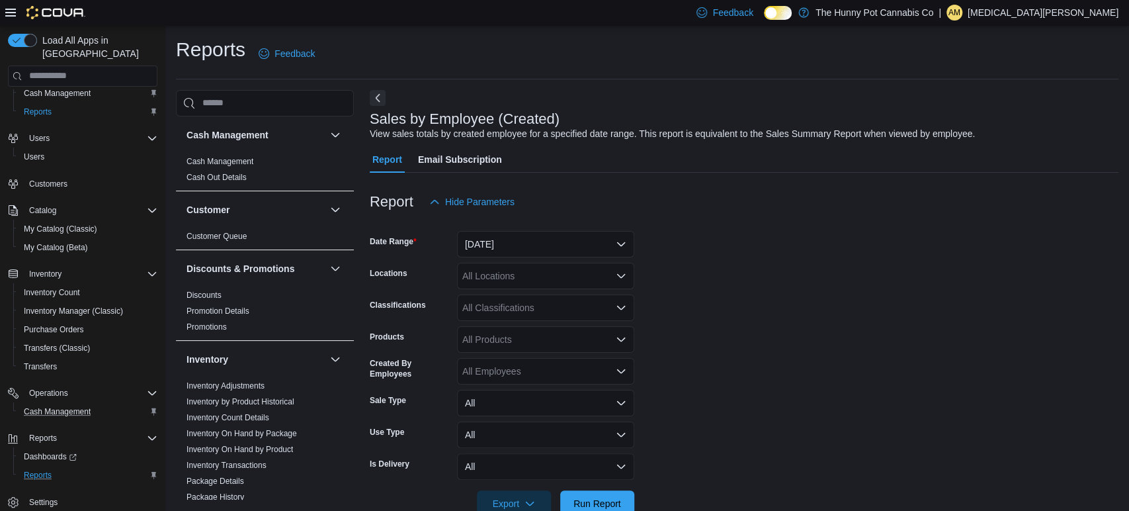
scroll to position [30, 0]
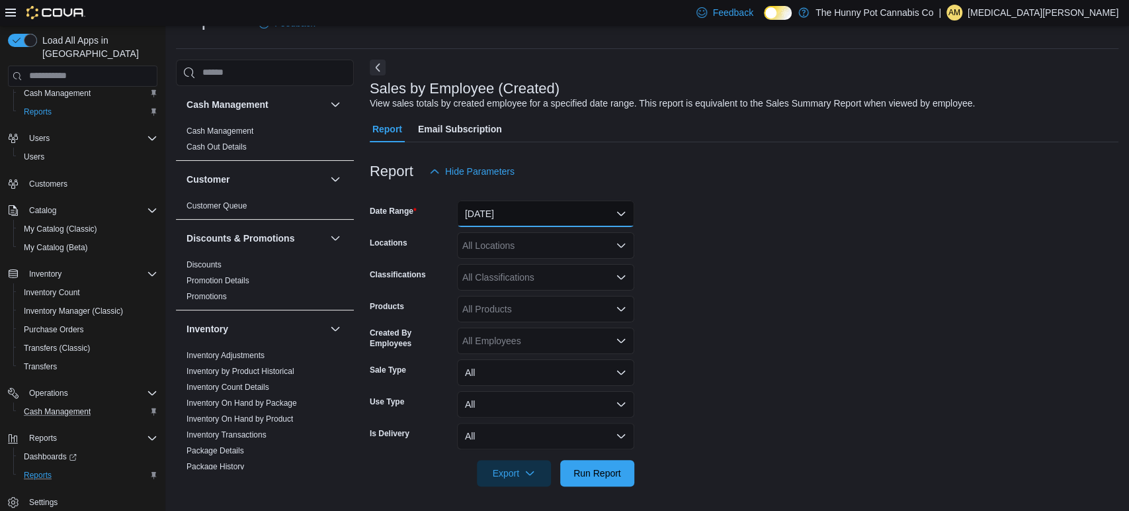
click at [505, 204] on button "[DATE]" at bounding box center [545, 213] width 177 height 26
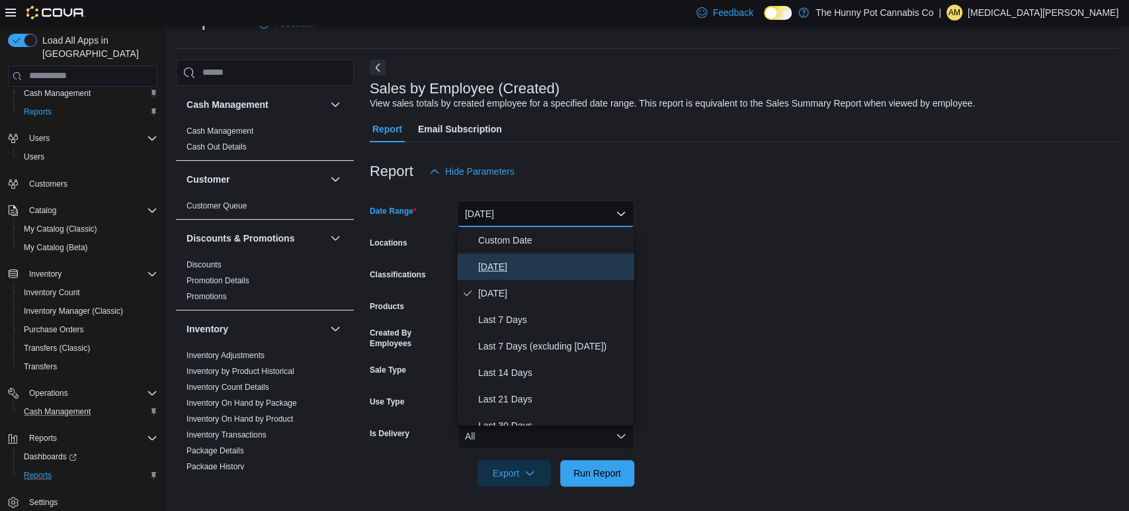
click at [497, 259] on span "[DATE]" at bounding box center [553, 267] width 151 height 16
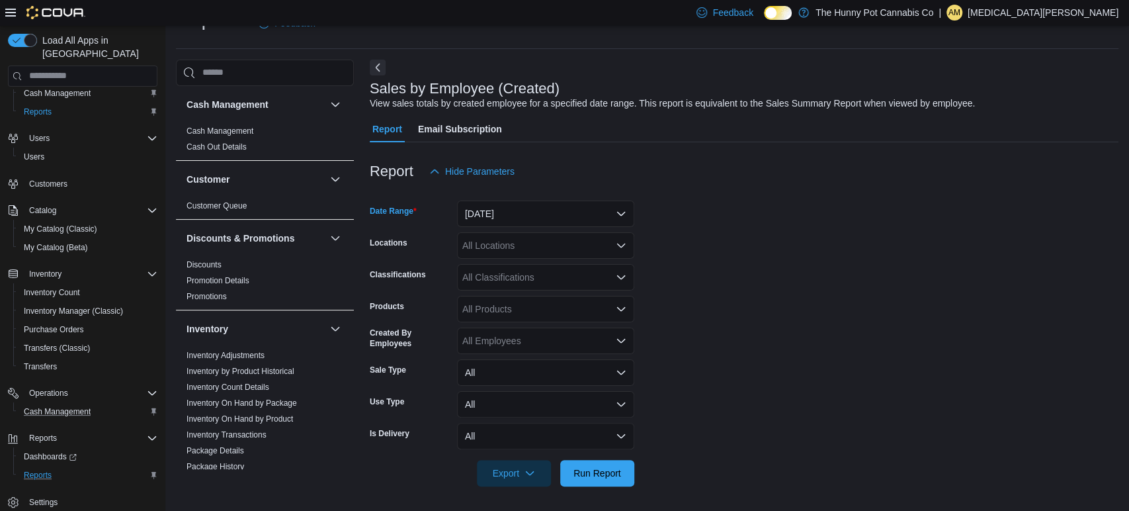
click at [493, 249] on div "All Locations" at bounding box center [545, 245] width 177 height 26
type input "***"
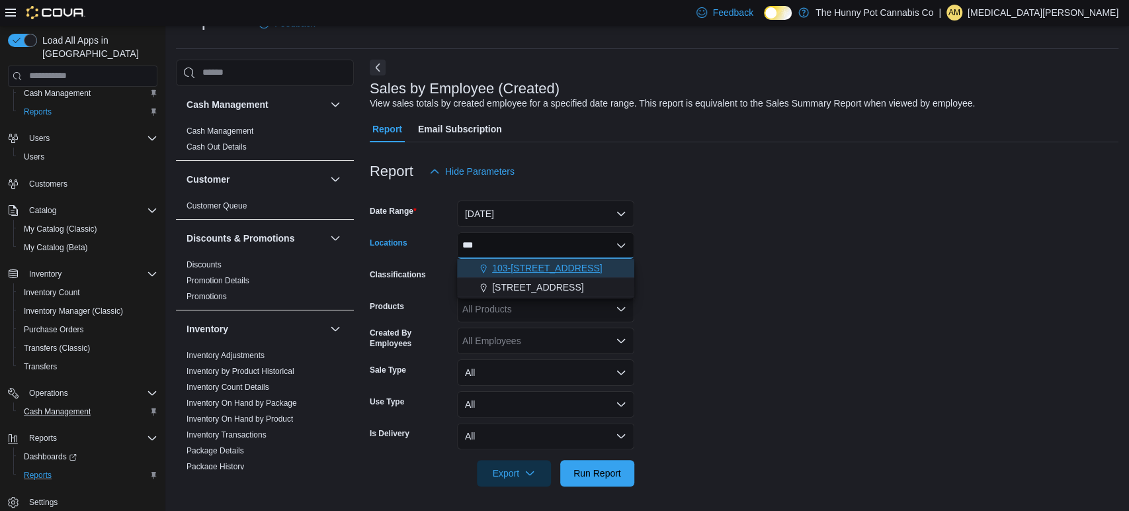
click at [549, 274] on button "103-[STREET_ADDRESS]" at bounding box center [545, 268] width 177 height 19
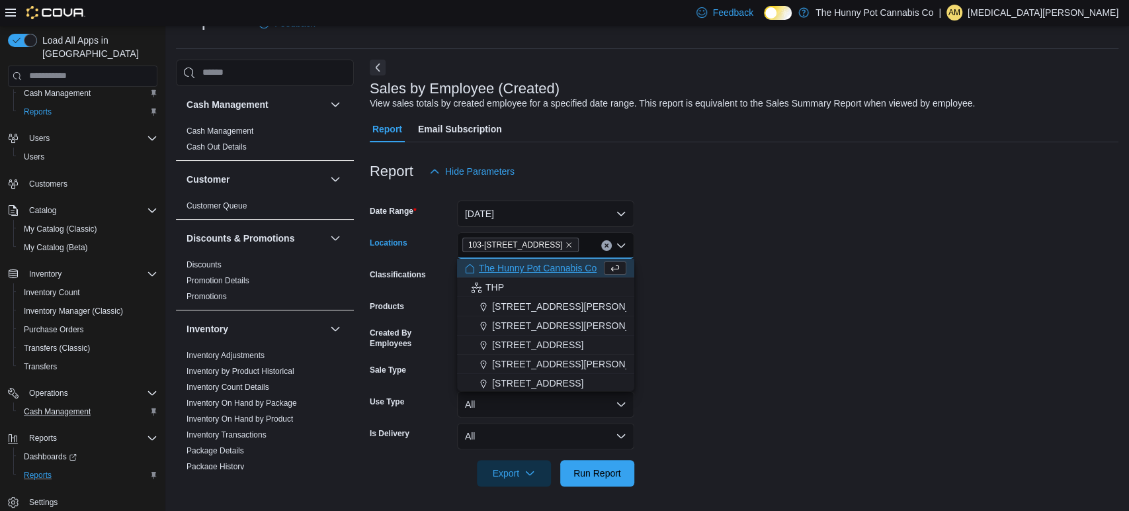
click at [585, 454] on div at bounding box center [744, 454] width 749 height 11
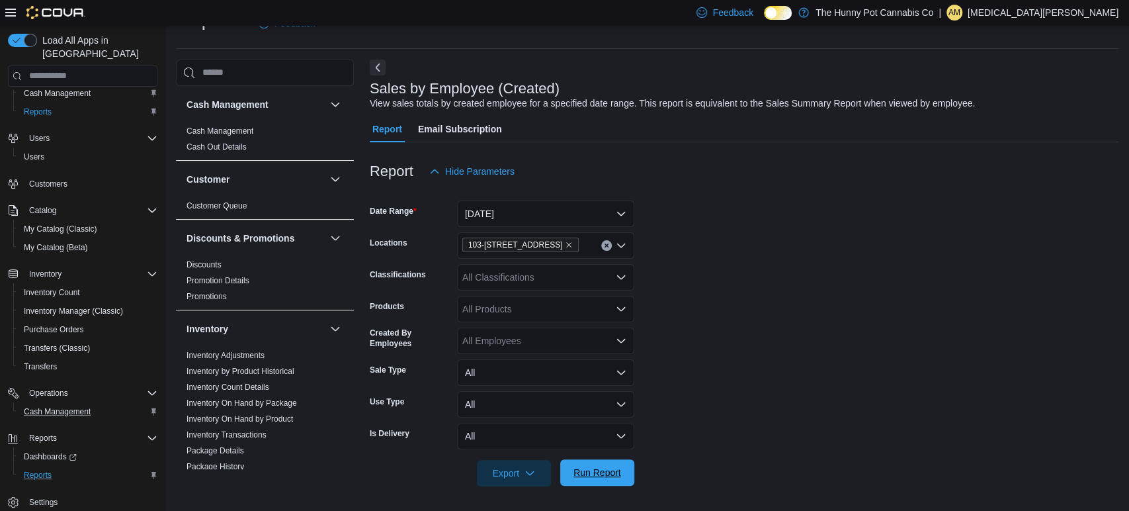
click at [587, 480] on span "Run Report" at bounding box center [597, 472] width 58 height 26
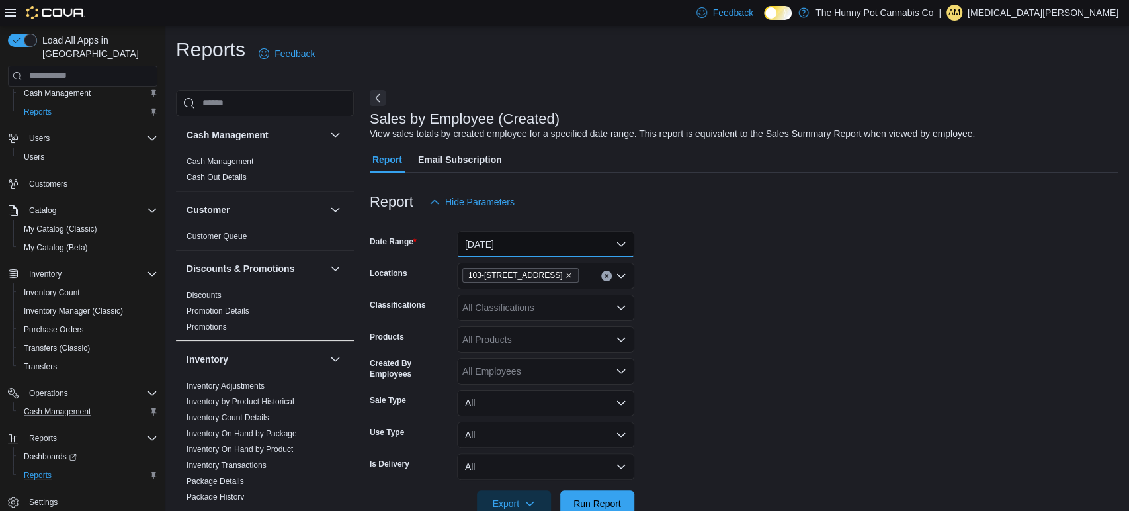
click at [532, 247] on button "[DATE]" at bounding box center [545, 244] width 177 height 26
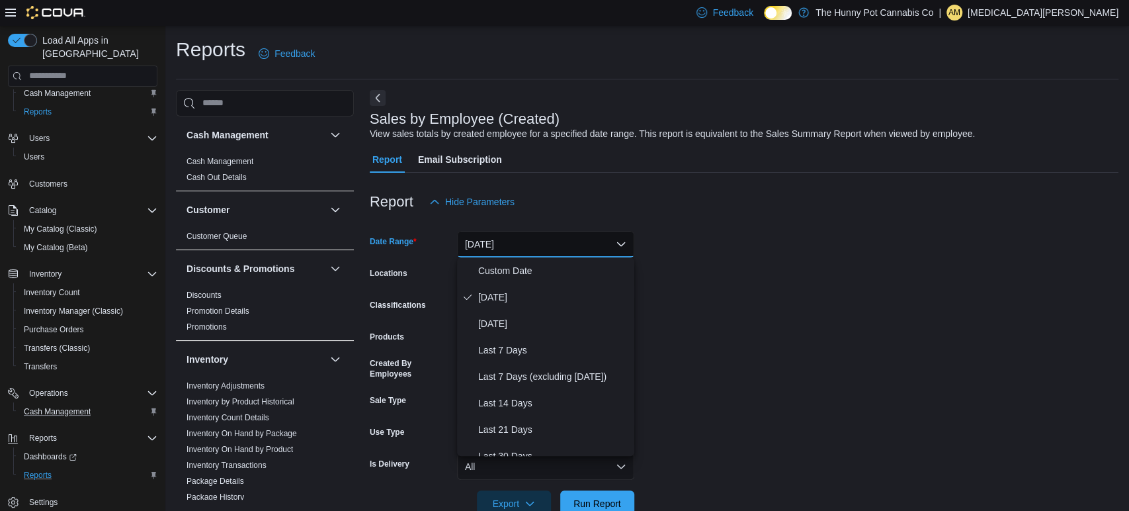
click at [795, 175] on div at bounding box center [744, 181] width 749 height 16
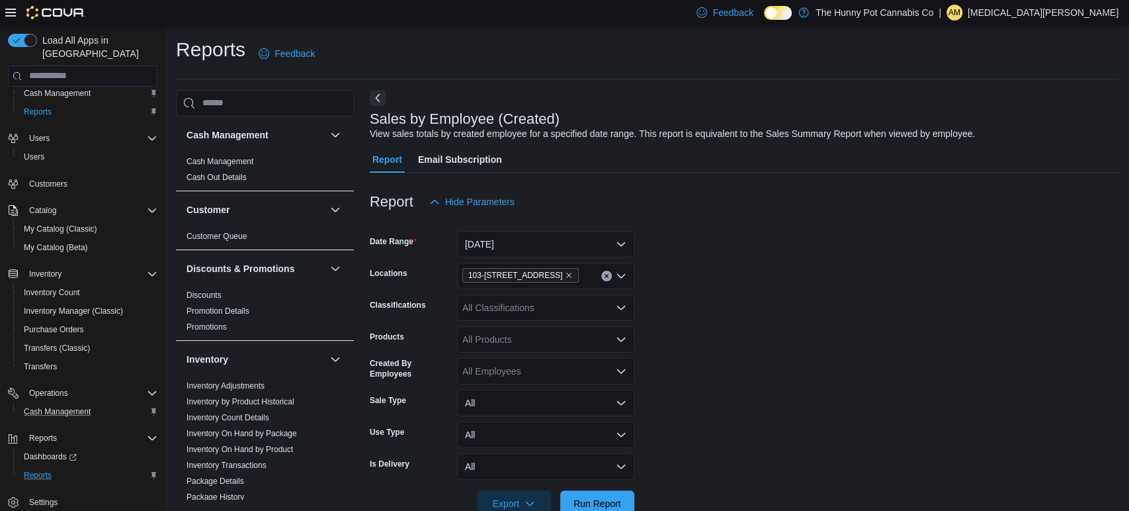
click at [579, 276] on div "103-[STREET_ADDRESS]" at bounding box center [545, 276] width 177 height 26
type input "***"
click at [559, 296] on span "[STREET_ADDRESS][PERSON_NAME]" at bounding box center [576, 298] width 168 height 13
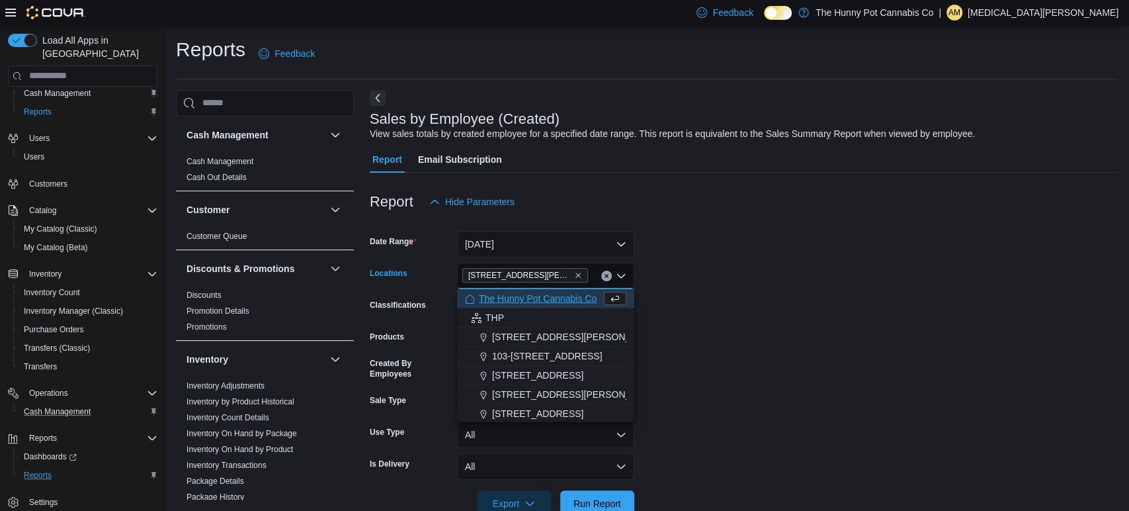
click at [816, 390] on form "Date Range [DATE] Locations [STREET_ADDRESS][PERSON_NAME] Selected. [STREET_ADD…" at bounding box center [744, 366] width 749 height 302
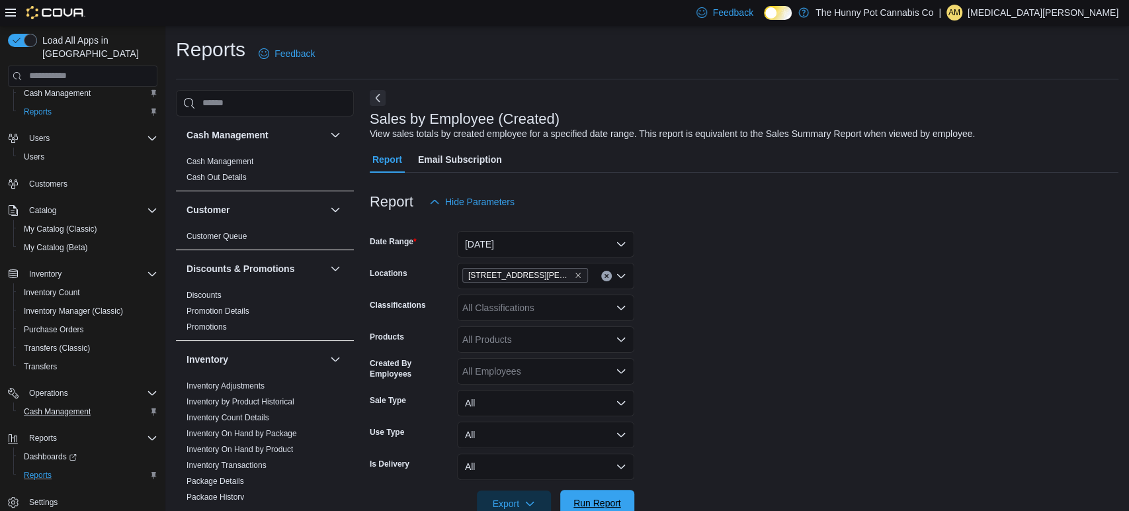
click at [589, 493] on span "Run Report" at bounding box center [597, 502] width 58 height 26
